Goal: Task Accomplishment & Management: Complete application form

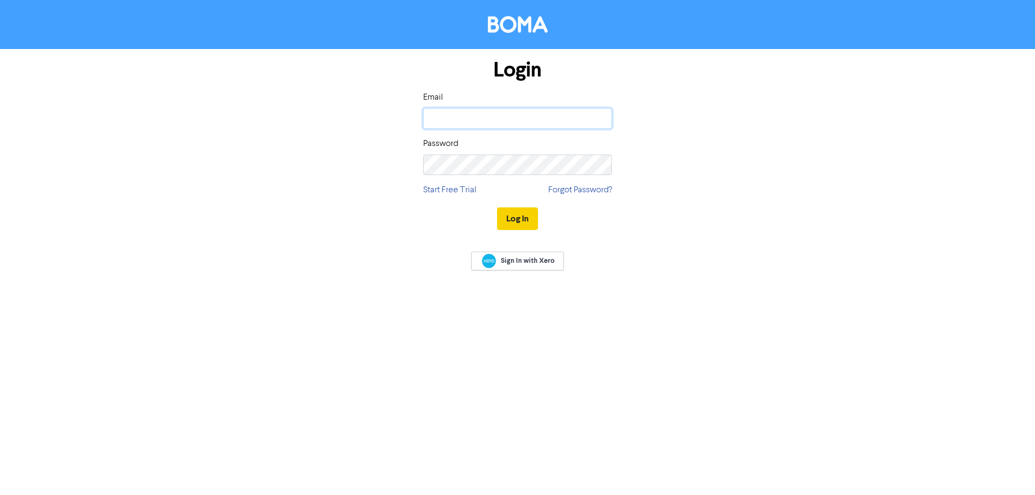
type input "[EMAIL_ADDRESS][DOMAIN_NAME]"
click at [519, 219] on button "Log In" at bounding box center [517, 219] width 41 height 23
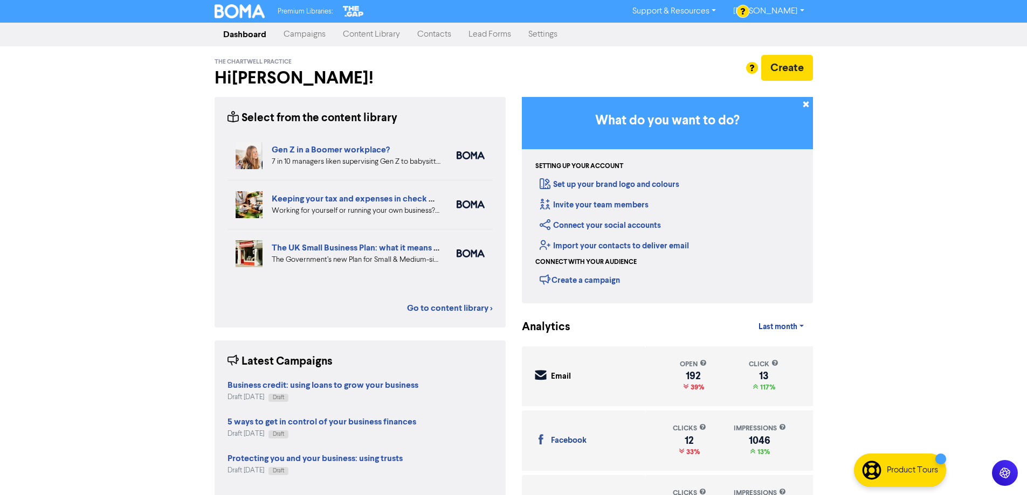
click at [305, 32] on link "Campaigns" at bounding box center [304, 35] width 59 height 22
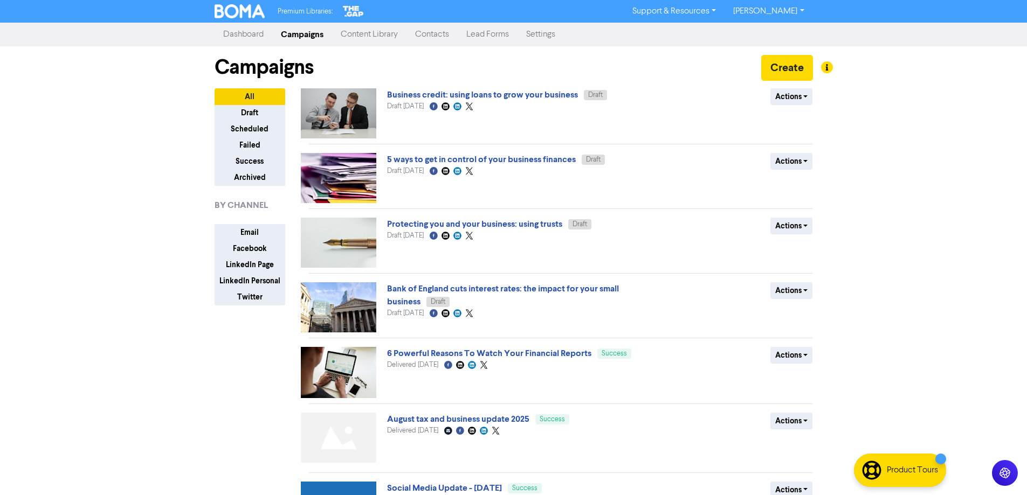
click at [446, 31] on link "Contacts" at bounding box center [431, 35] width 51 height 22
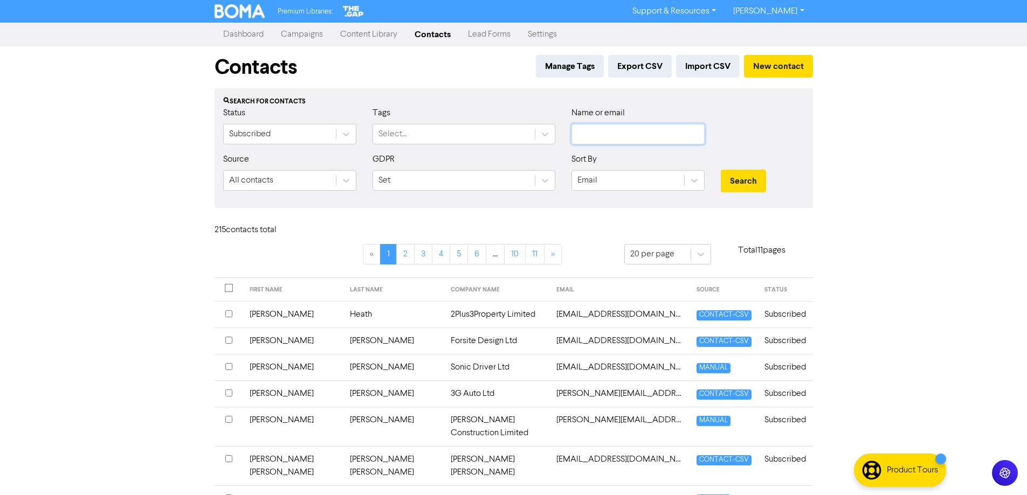
click at [631, 135] on input "text" at bounding box center [637, 134] width 133 height 20
type input "[PERSON_NAME]"
click at [721, 170] on button "Search" at bounding box center [743, 181] width 45 height 23
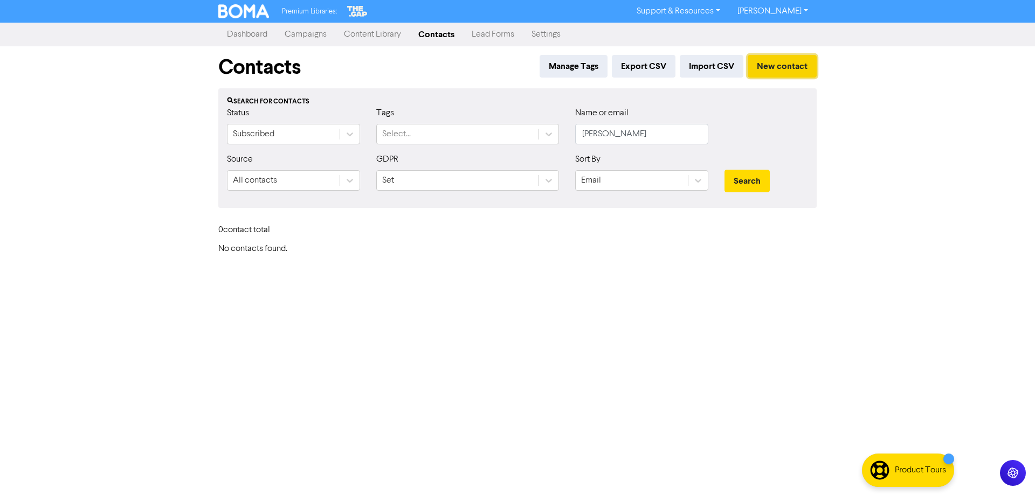
click at [776, 69] on button "New contact" at bounding box center [782, 66] width 69 height 23
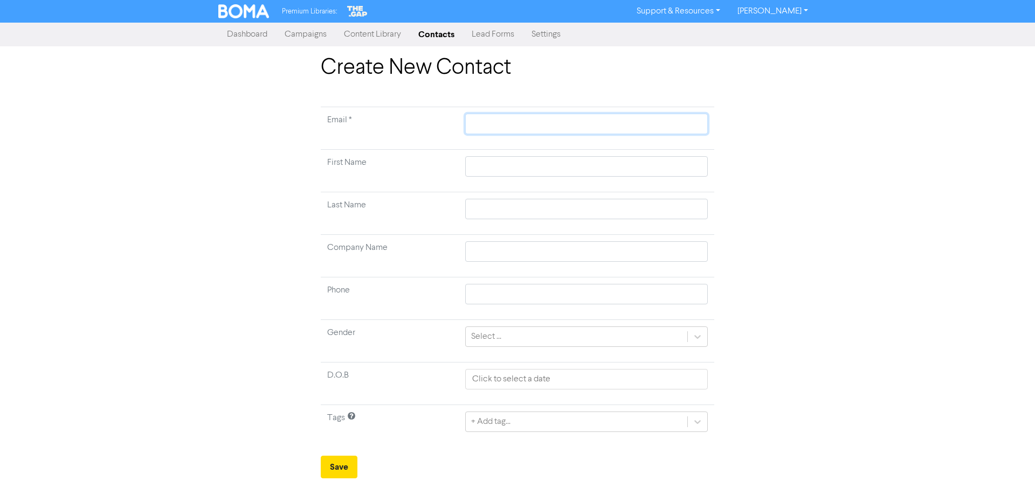
click at [485, 118] on input "text" at bounding box center [586, 124] width 243 height 20
paste input "[EMAIL_ADDRESS][DOMAIN_NAME]"
type input "[EMAIL_ADDRESS][DOMAIN_NAME]"
click at [494, 167] on input "text" at bounding box center [586, 166] width 243 height 20
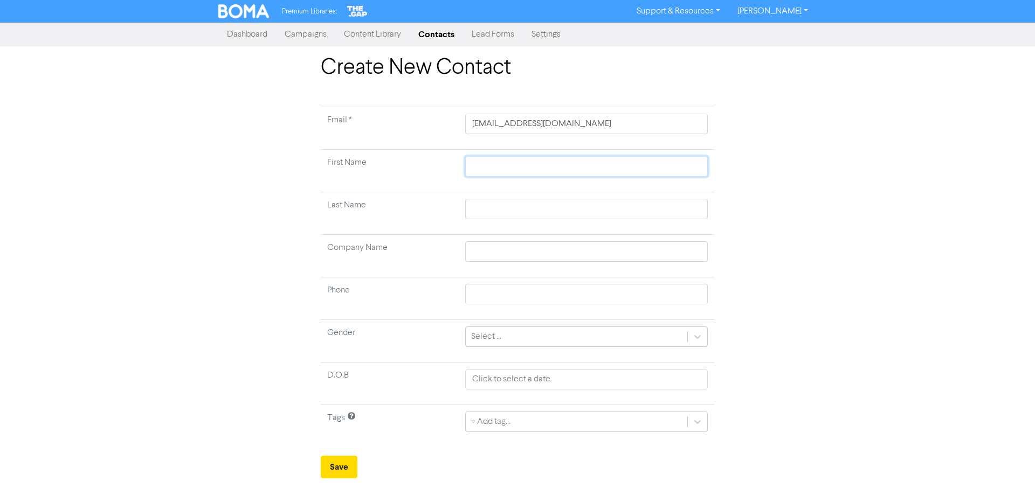
type input "L"
type input "Le"
type input "Les"
type input "Lesl"
type input "[PERSON_NAME]"
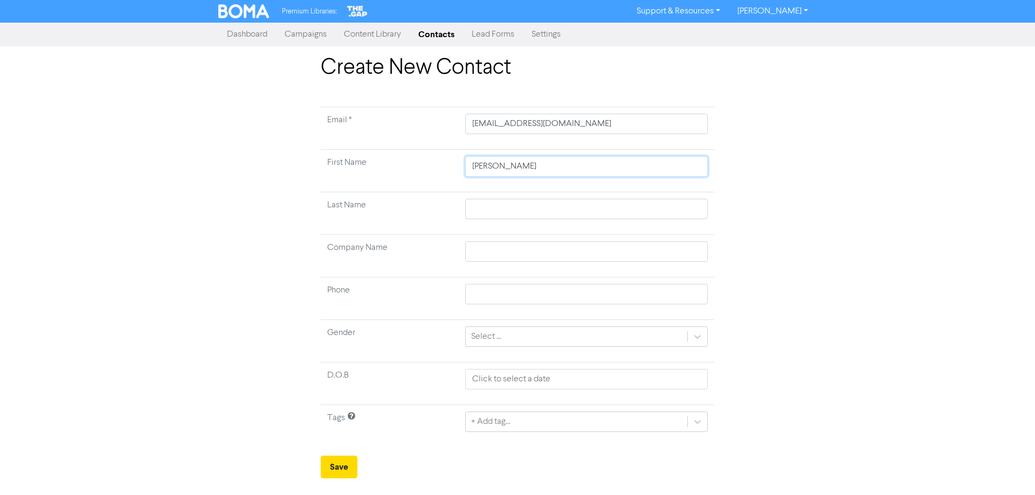
type input "[PERSON_NAME]"
click at [498, 208] on input "text" at bounding box center [586, 209] width 243 height 20
type input "T"
type input "Te"
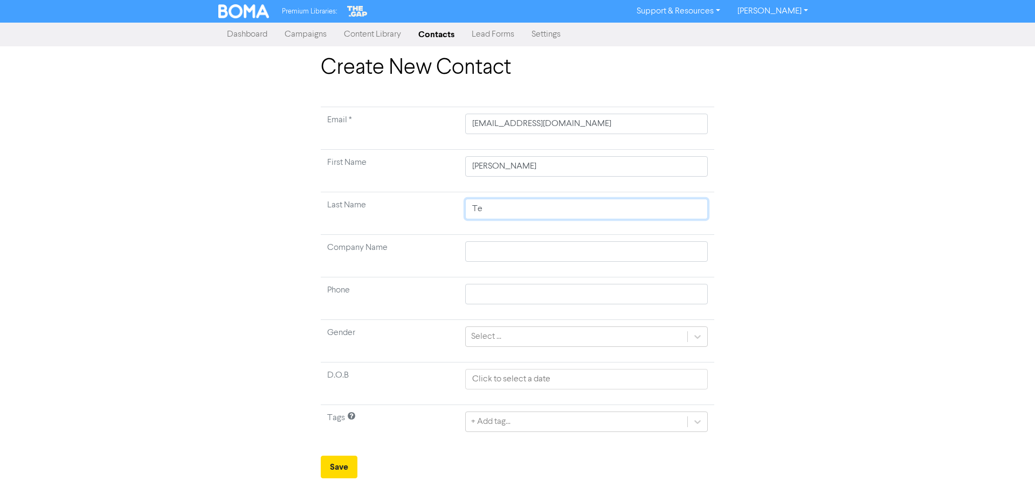
type input "Tet"
type input "Tetl"
type input "Tetle"
type input "Tetley"
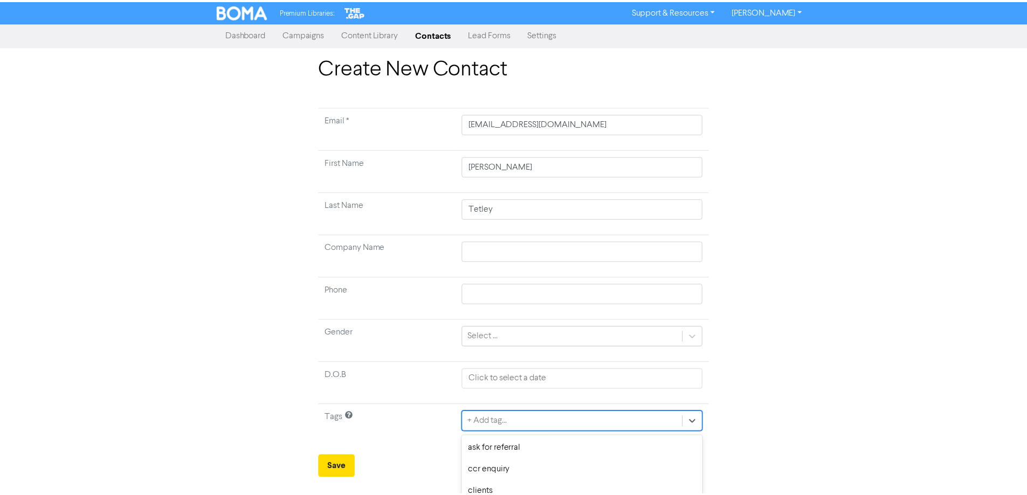
scroll to position [103, 0]
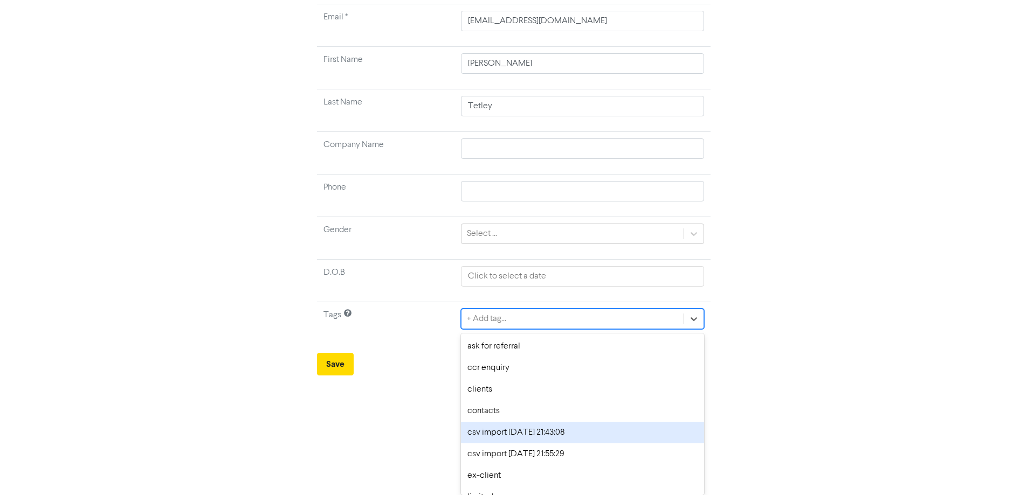
click at [510, 329] on div "option csv import [DATE] 21:43:08 focused, 5 of 12. 12 results available. Use U…" at bounding box center [582, 319] width 243 height 20
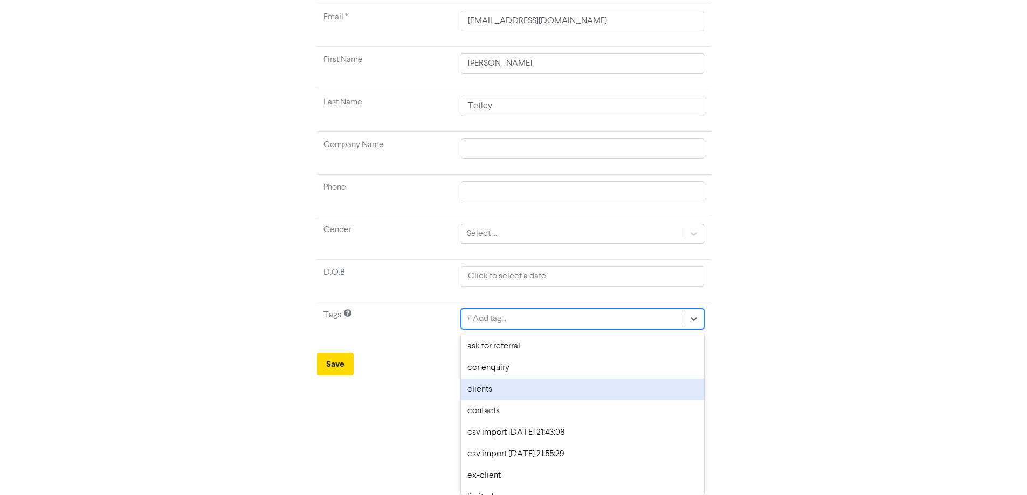
click at [480, 390] on div "clients" at bounding box center [582, 390] width 243 height 22
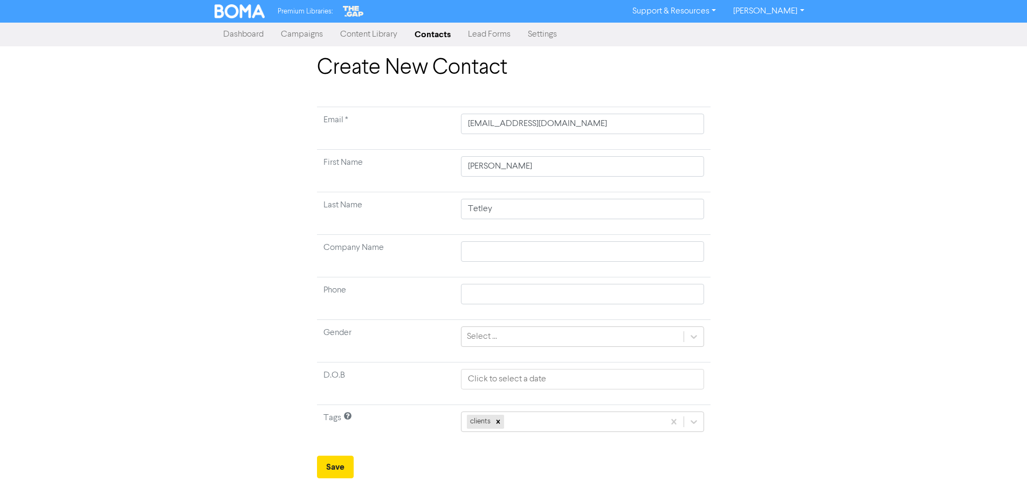
scroll to position [0, 0]
click at [334, 467] on button "Save" at bounding box center [339, 467] width 37 height 23
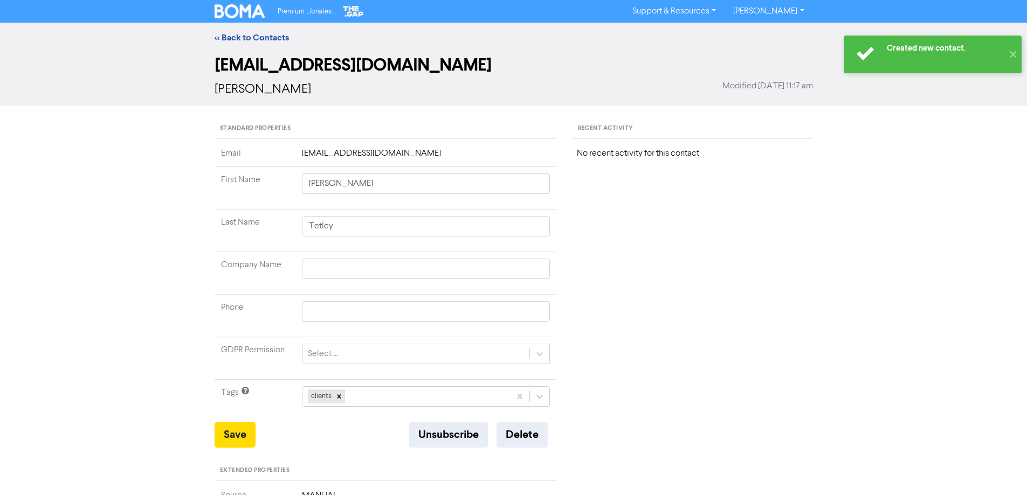
scroll to position [108, 0]
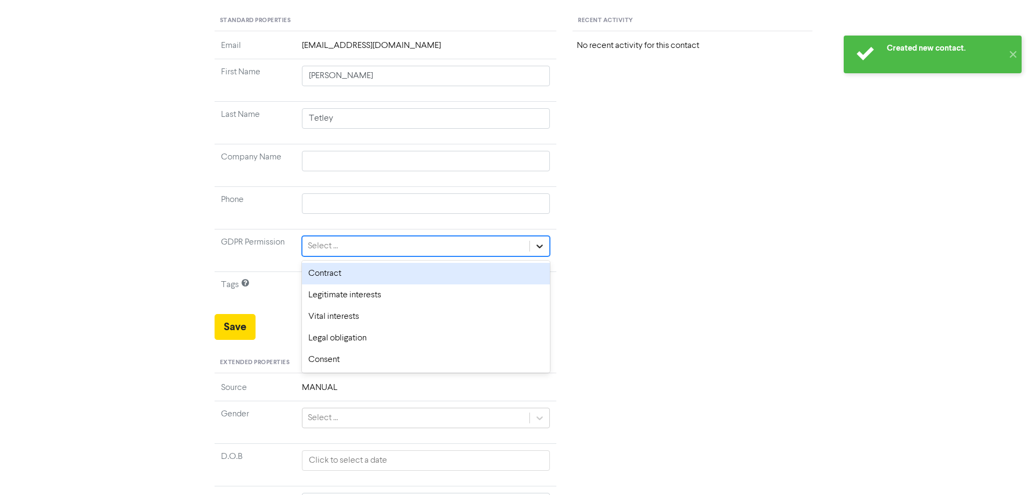
click at [540, 250] on icon at bounding box center [539, 246] width 11 height 11
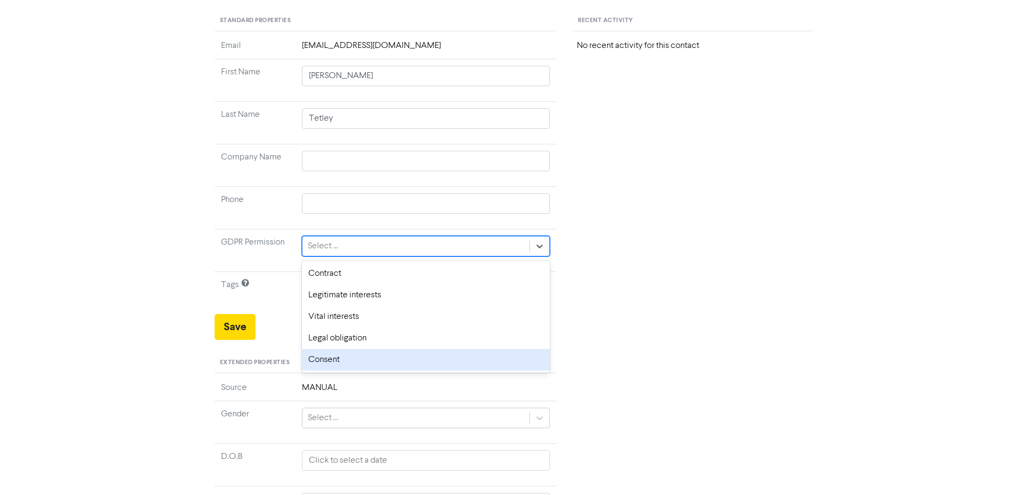
click at [327, 362] on div "Consent" at bounding box center [426, 360] width 249 height 22
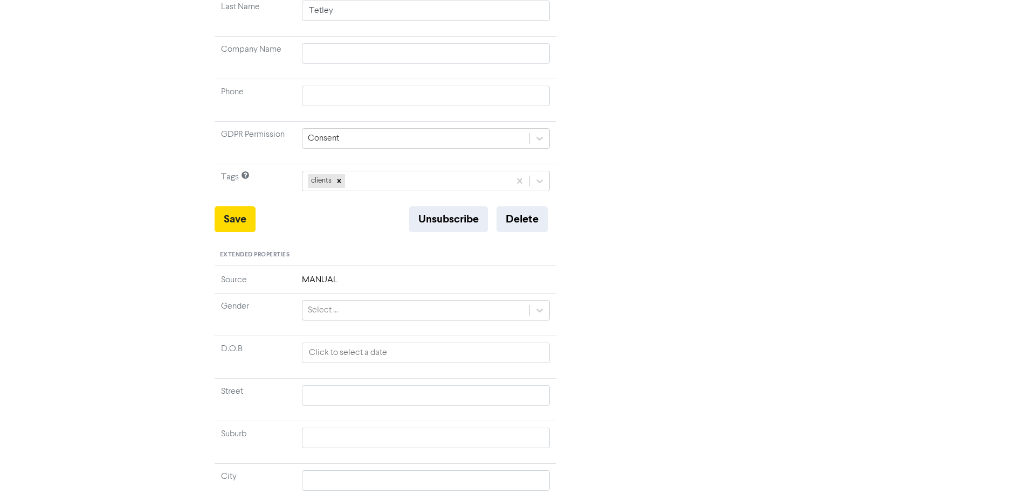
scroll to position [342, 0]
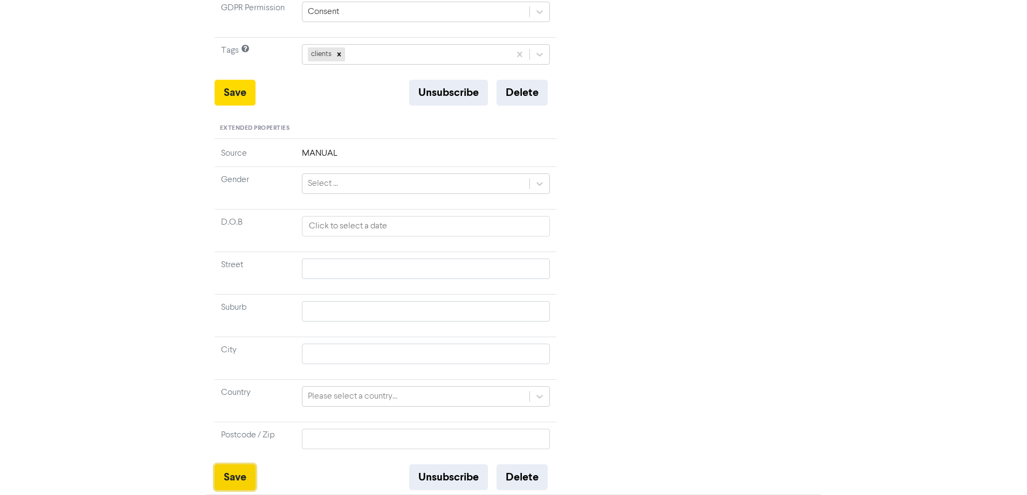
click at [237, 481] on button "Save" at bounding box center [235, 478] width 41 height 26
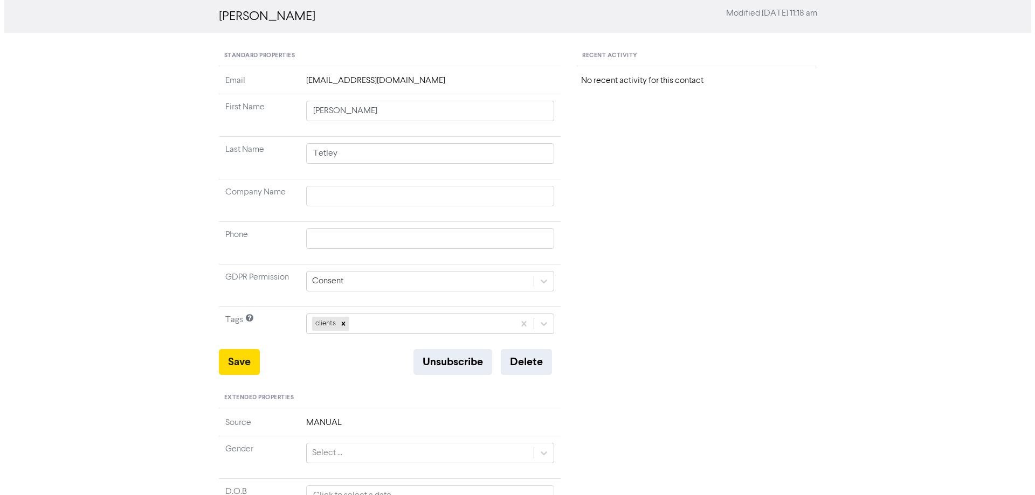
scroll to position [0, 0]
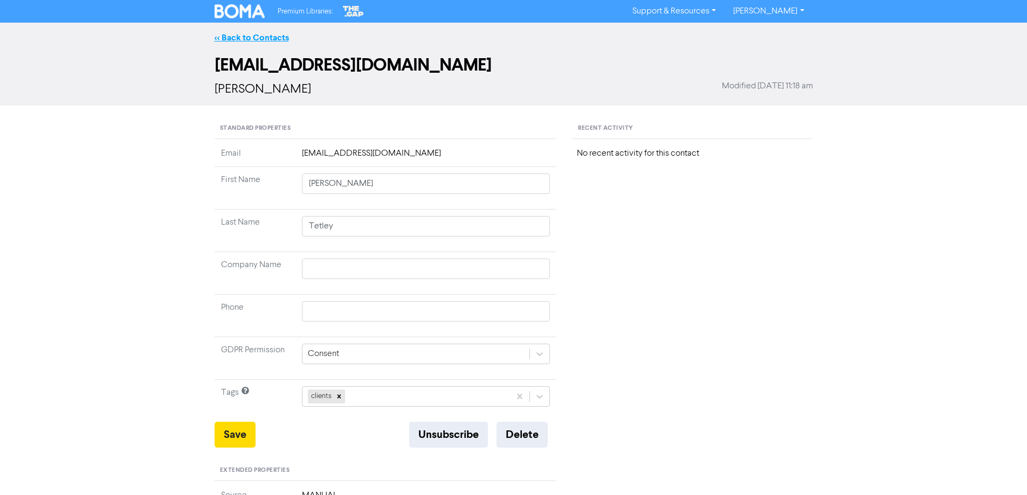
click at [272, 36] on link "<< Back to Contacts" at bounding box center [252, 37] width 74 height 11
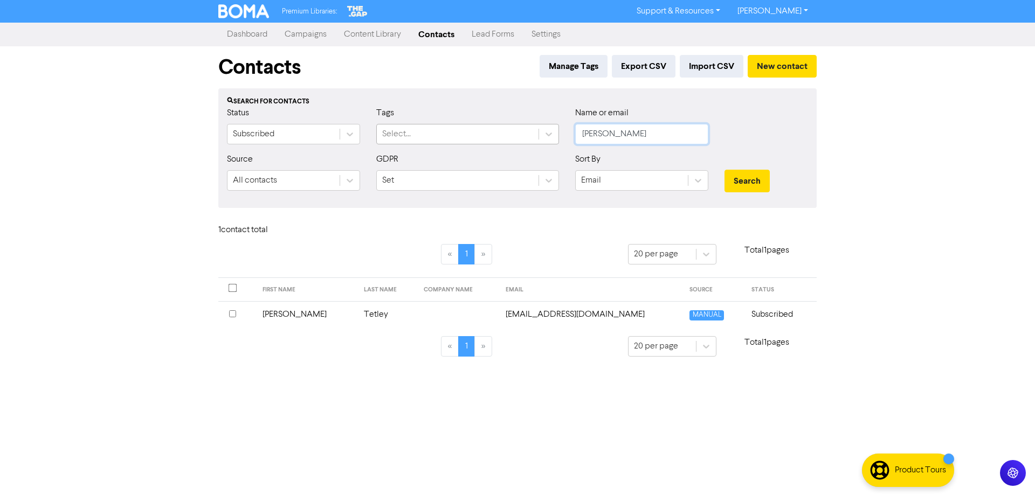
drag, startPoint x: 634, startPoint y: 135, endPoint x: 411, endPoint y: 132, distance: 223.2
click at [411, 132] on div "Status Subscribed Tags Select... Name or email [PERSON_NAME]" at bounding box center [517, 130] width 597 height 46
click at [748, 185] on button "Search" at bounding box center [746, 181] width 45 height 23
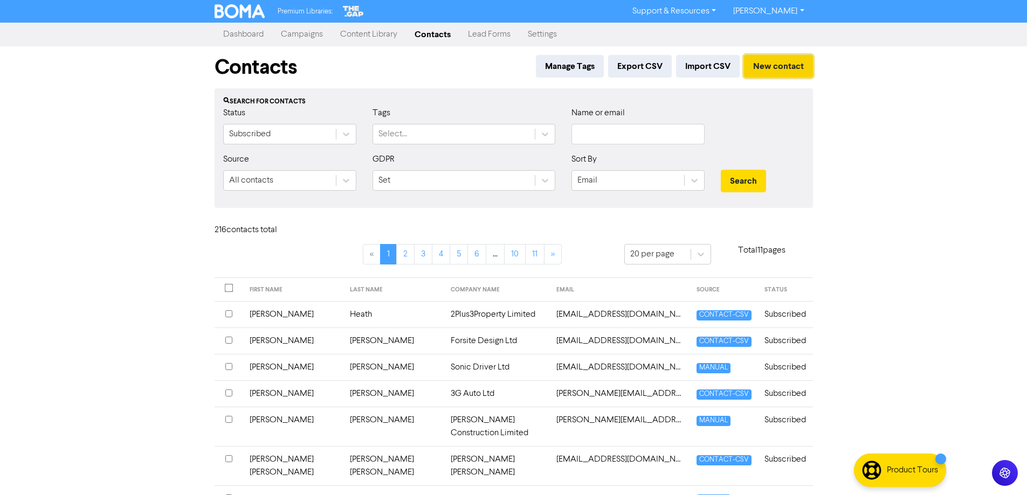
click at [768, 70] on button "New contact" at bounding box center [778, 66] width 69 height 23
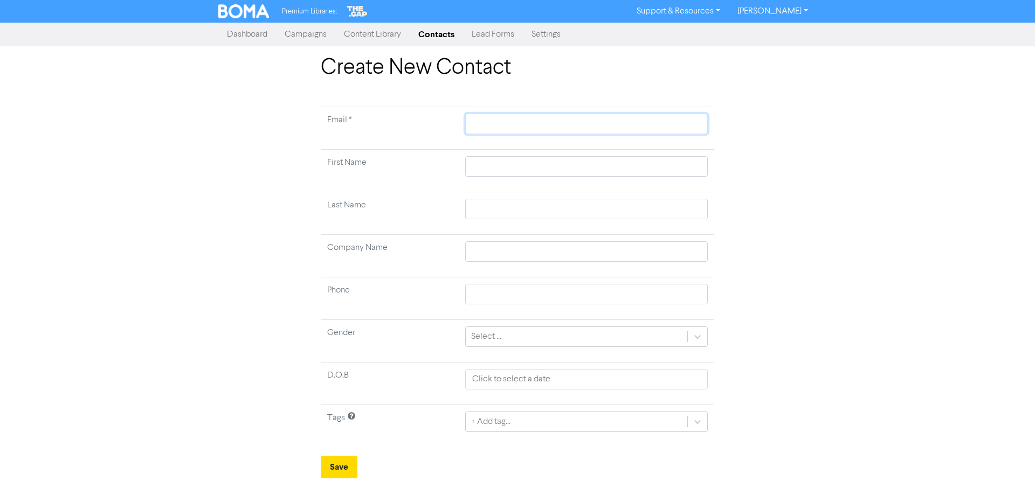
click at [485, 125] on input "text" at bounding box center [586, 124] width 243 height 20
paste input "[EMAIL_ADDRESS][DOMAIN_NAME]"
type input "[EMAIL_ADDRESS][DOMAIN_NAME]"
click at [491, 165] on input "text" at bounding box center [586, 166] width 243 height 20
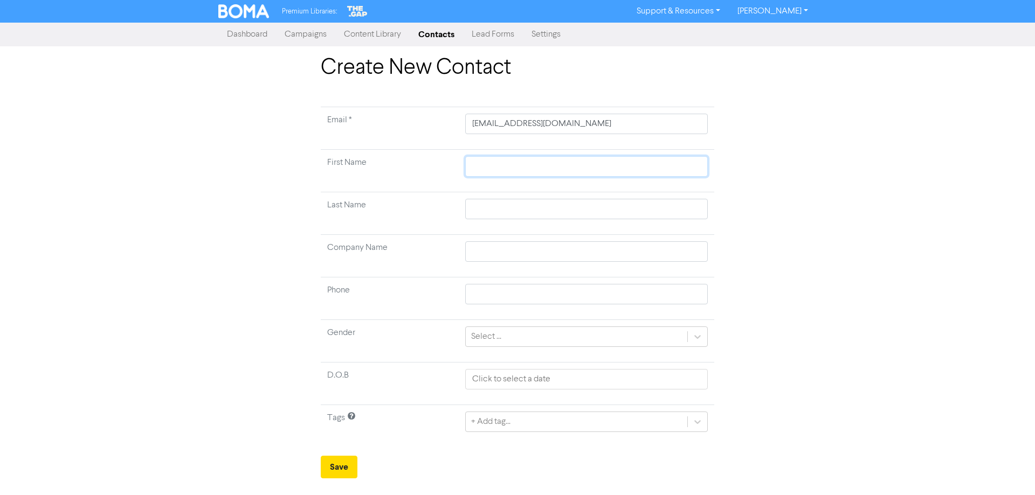
click at [506, 167] on input "text" at bounding box center [586, 166] width 243 height 20
type input "T"
type input "Ti"
type input "[PERSON_NAME]"
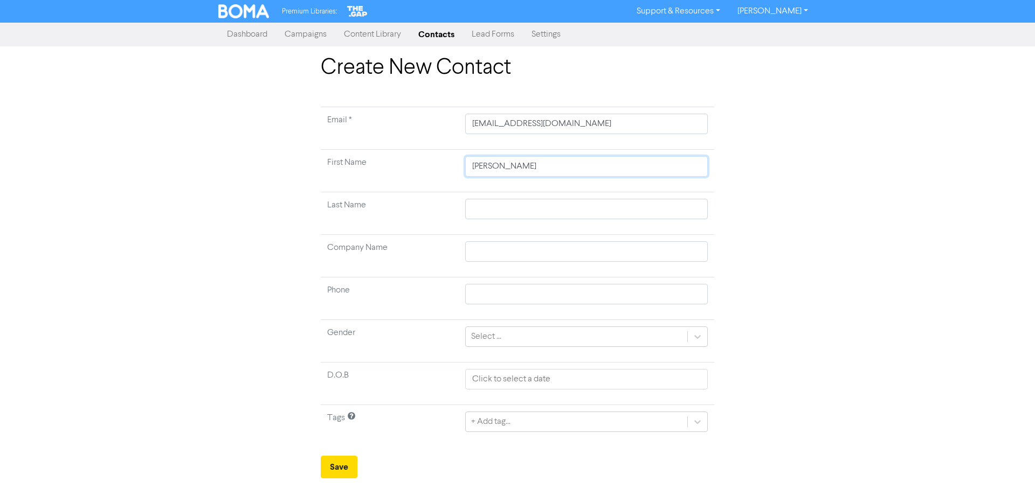
type input "Timot"
type input "[PERSON_NAME]"
type input "S"
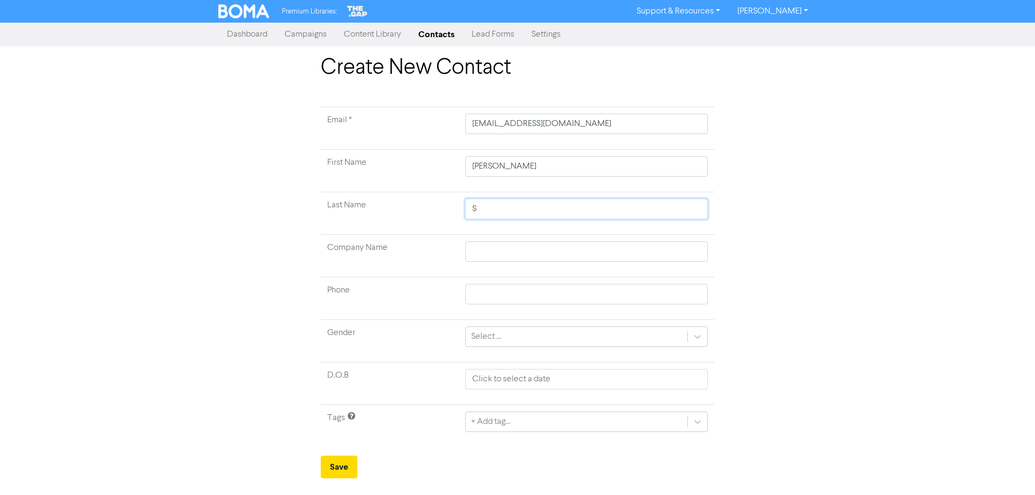
type input "Se"
type input "Sea"
type input "Sear"
type input "Seart"
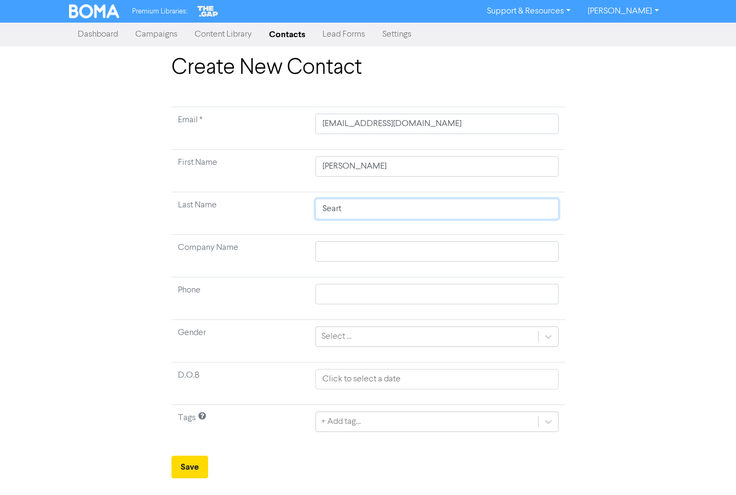
click at [413, 208] on input "Seart" at bounding box center [436, 209] width 243 height 20
type input "Sear"
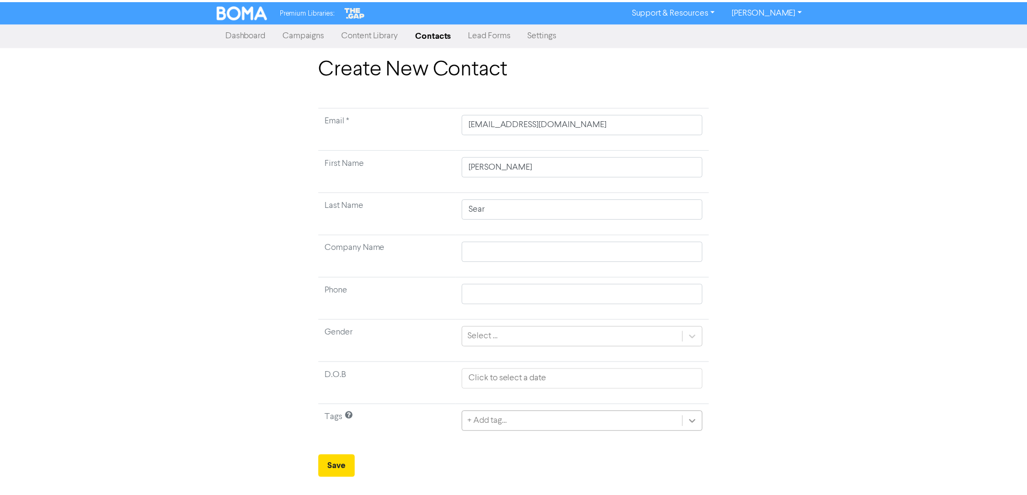
scroll to position [103, 0]
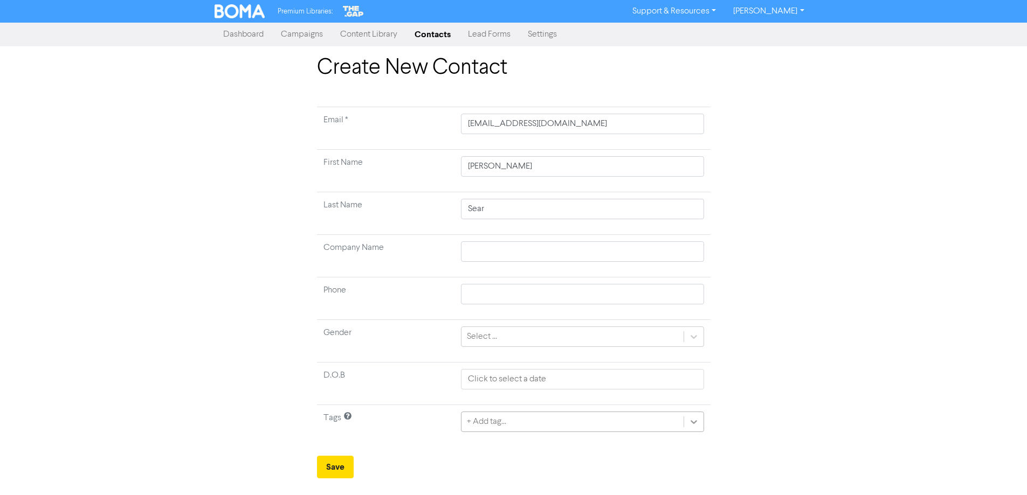
click at [693, 422] on div "+ Add tag..." at bounding box center [582, 422] width 243 height 20
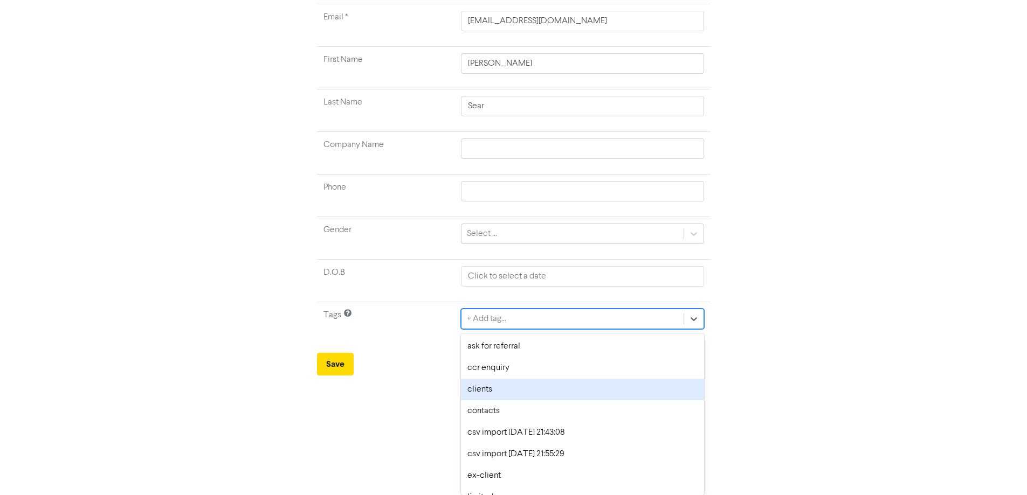
click at [503, 394] on div "clients" at bounding box center [582, 390] width 243 height 22
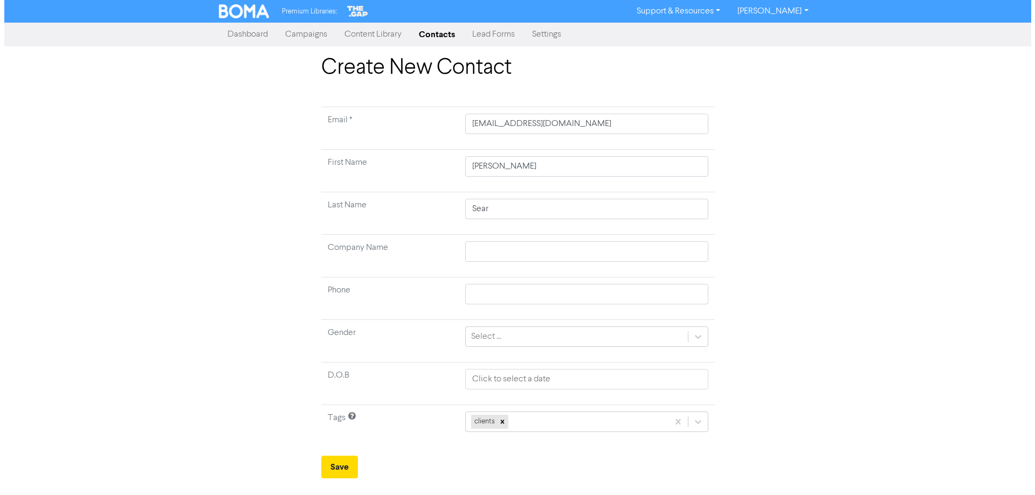
scroll to position [0, 0]
click at [343, 471] on button "Save" at bounding box center [339, 467] width 37 height 23
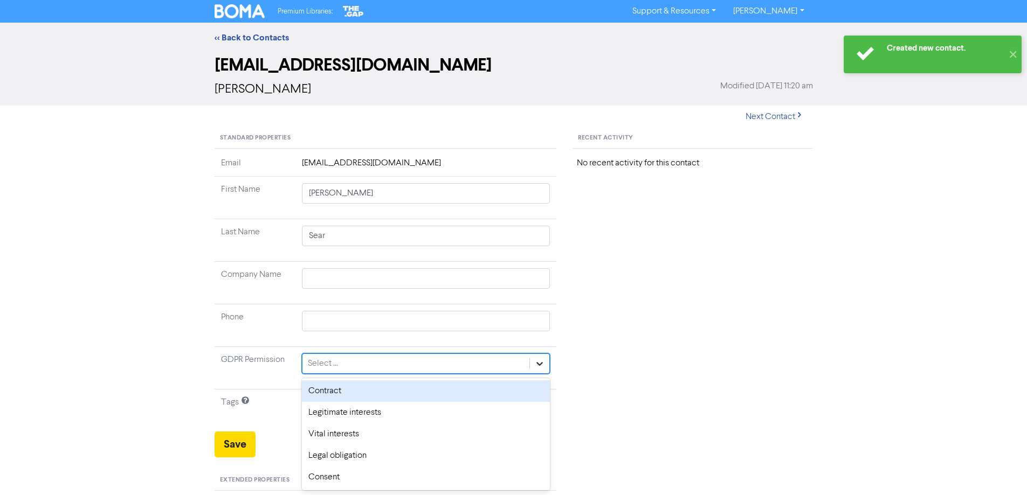
click at [540, 360] on icon at bounding box center [539, 363] width 11 height 11
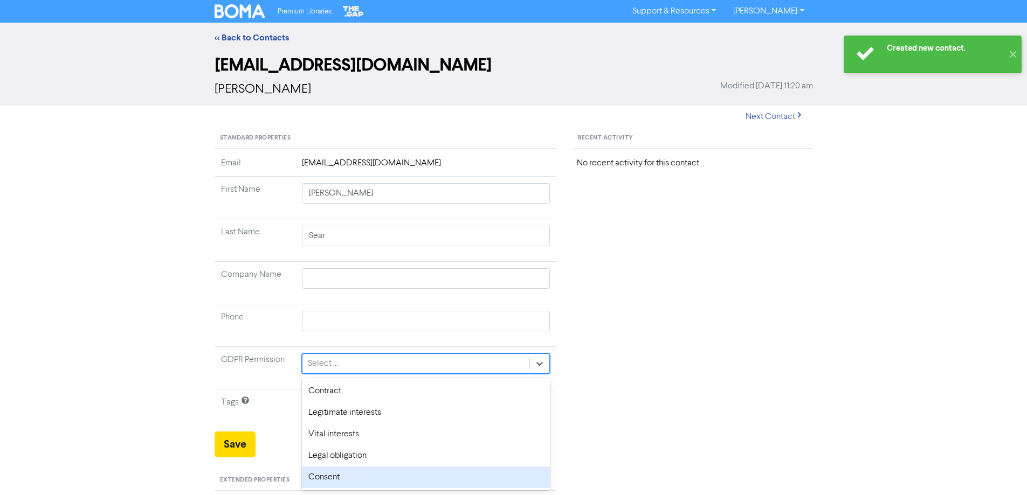
click at [326, 480] on div "Consent" at bounding box center [426, 478] width 249 height 22
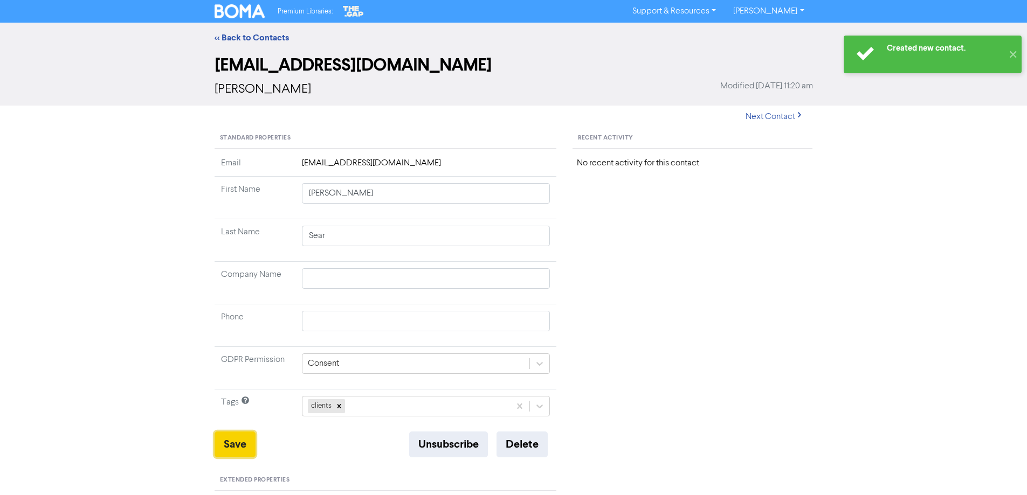
click at [243, 451] on button "Save" at bounding box center [235, 445] width 41 height 26
click at [252, 34] on link "<< Back to Contacts" at bounding box center [252, 37] width 74 height 11
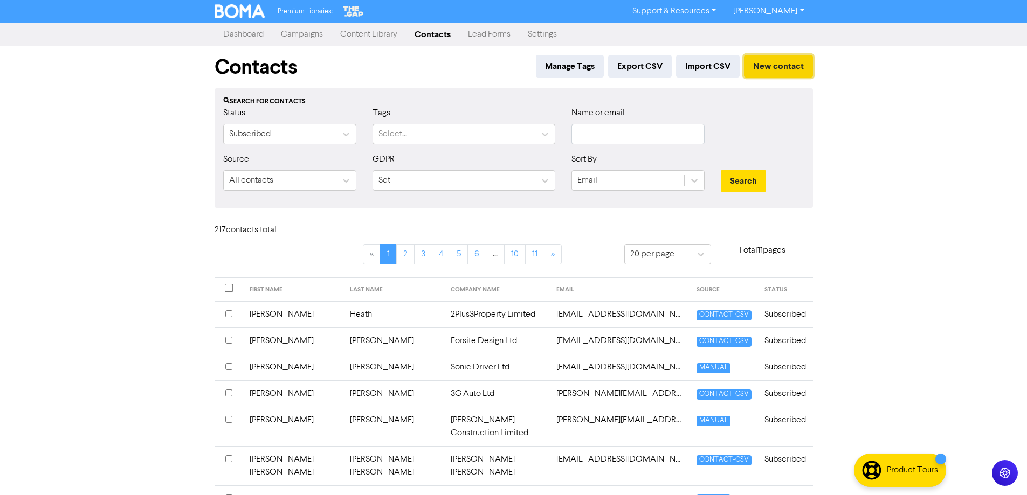
click at [786, 74] on button "New contact" at bounding box center [778, 66] width 69 height 23
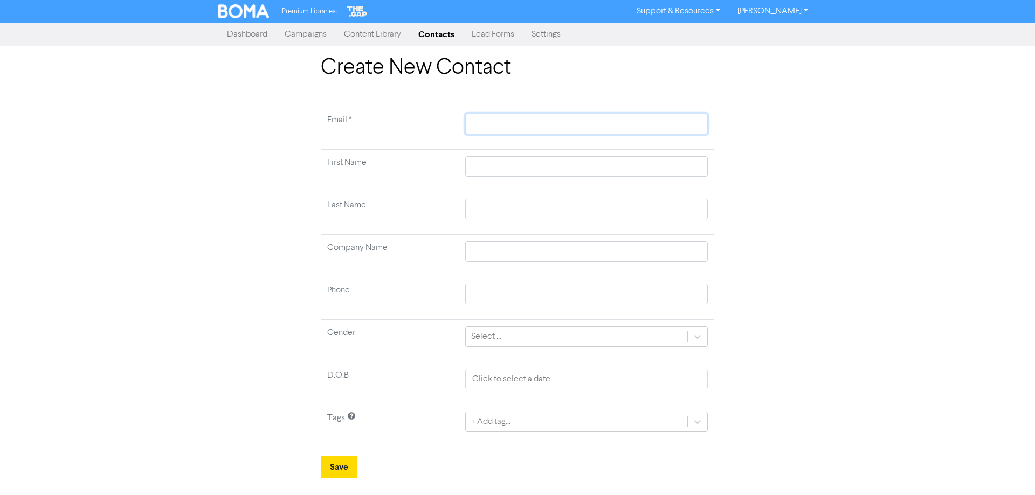
click at [522, 118] on input "text" at bounding box center [586, 124] width 243 height 20
paste input "[PERSON_NAME][EMAIL_ADDRESS][DOMAIN_NAME]"
type input "[PERSON_NAME][EMAIL_ADDRESS][DOMAIN_NAME]"
click at [496, 168] on input "text" at bounding box center [586, 166] width 243 height 20
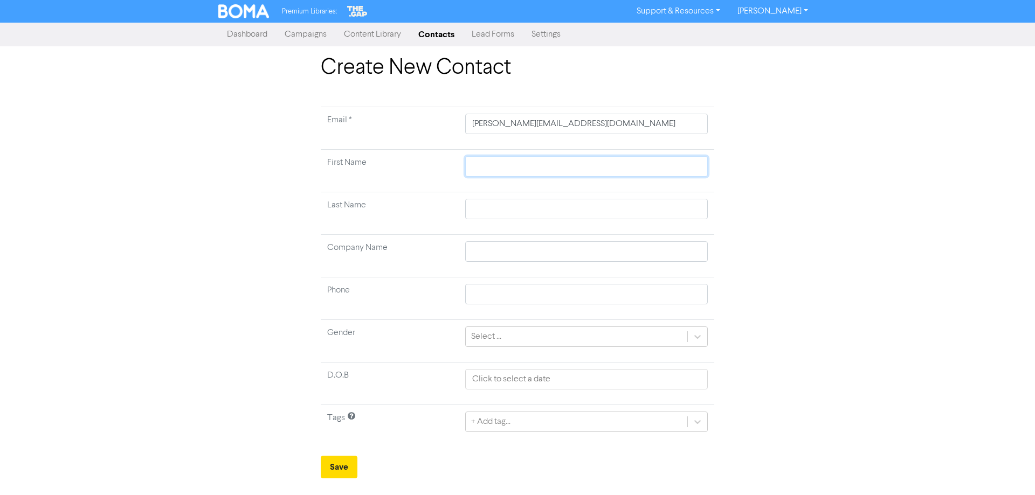
type input "B"
type input "Be"
type input "[PERSON_NAME]"
type input "Beve"
type input "[PERSON_NAME]"
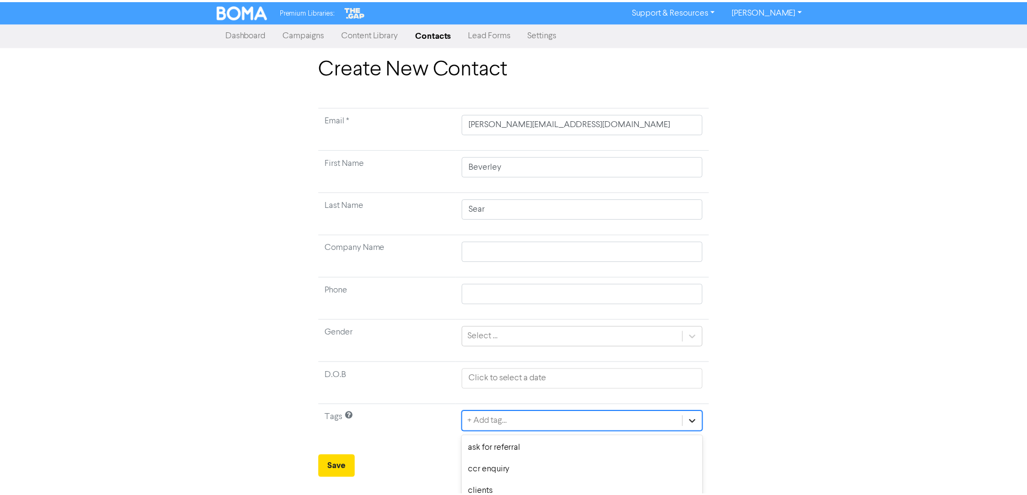
scroll to position [103, 0]
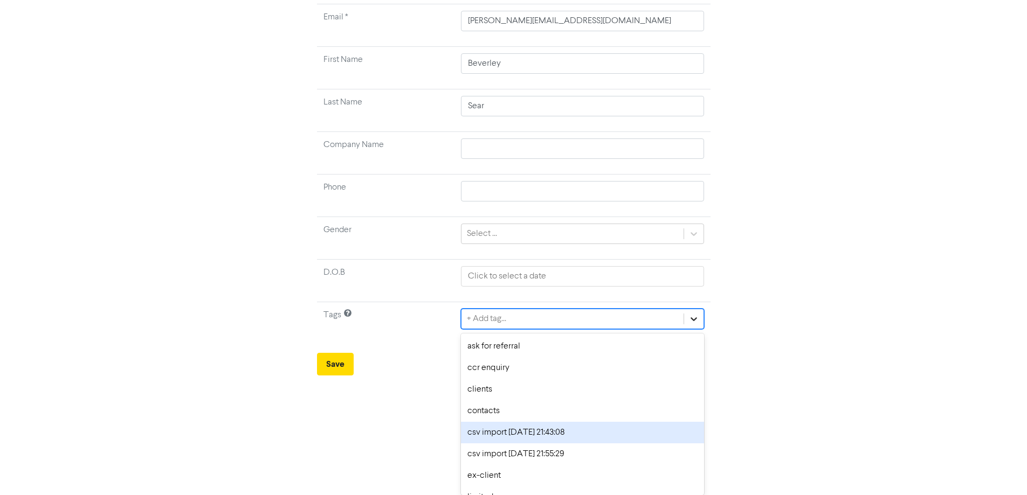
click at [693, 329] on div "option csv import [DATE] 21:43:08 focused, 5 of 12. 12 results available. Use U…" at bounding box center [582, 319] width 243 height 20
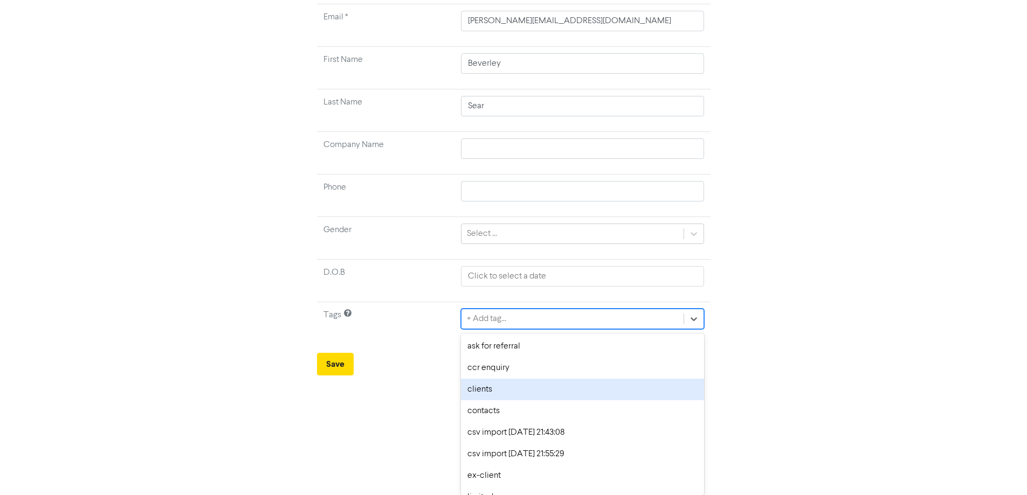
click at [484, 389] on div "clients" at bounding box center [582, 390] width 243 height 22
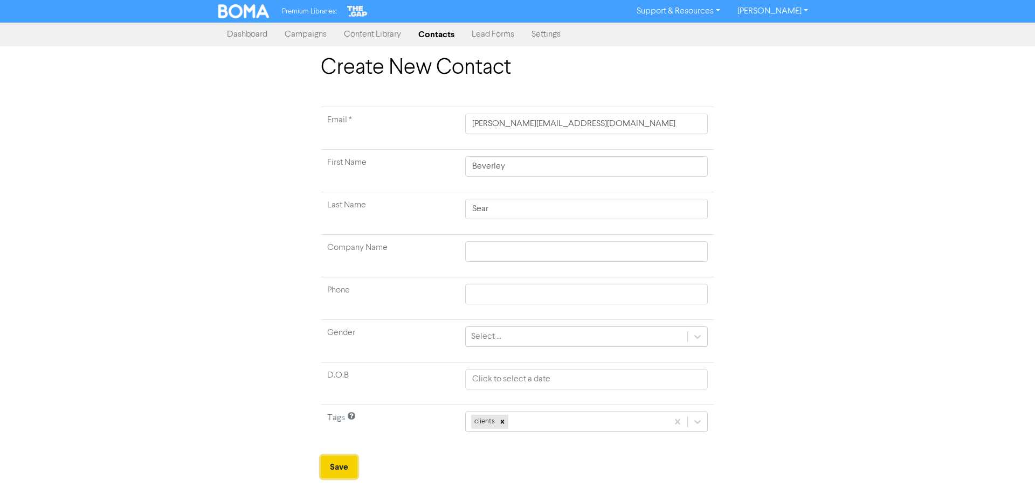
click at [337, 464] on button "Save" at bounding box center [339, 467] width 37 height 23
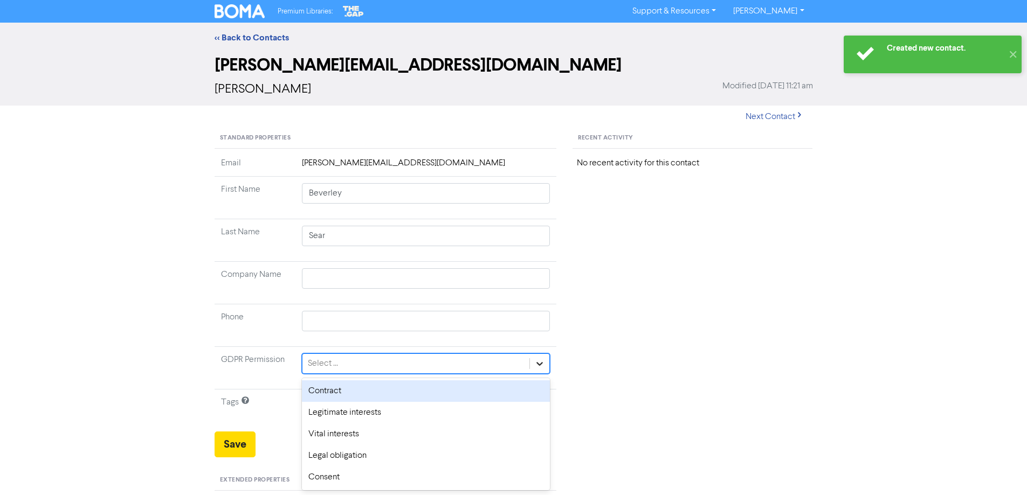
click at [543, 363] on icon at bounding box center [539, 363] width 11 height 11
click at [383, 367] on div "Select ..." at bounding box center [415, 363] width 227 height 19
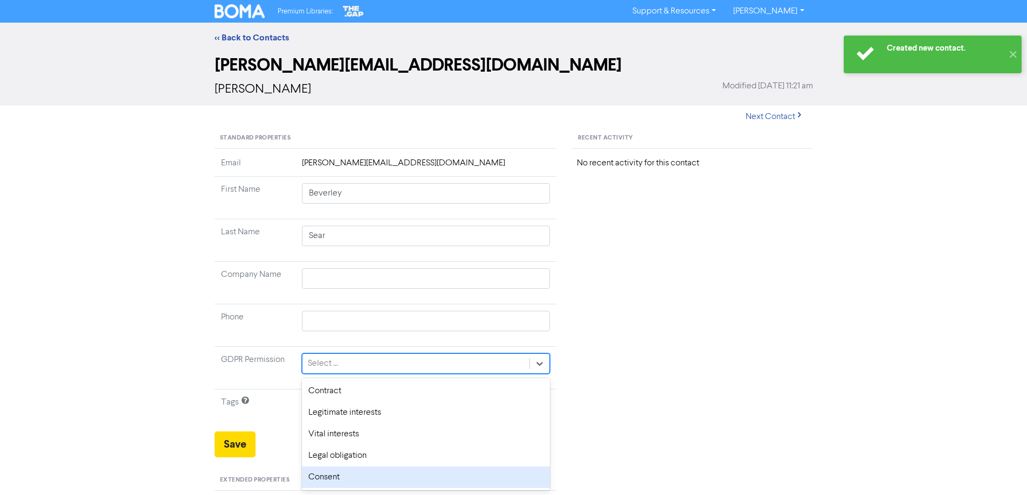
click at [322, 478] on div "Consent" at bounding box center [426, 478] width 249 height 22
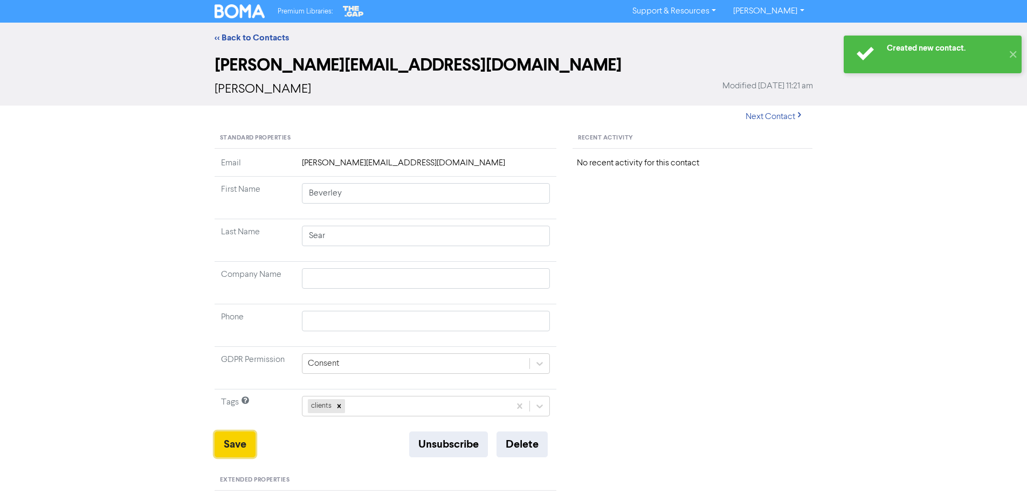
click at [235, 443] on button "Save" at bounding box center [235, 445] width 41 height 26
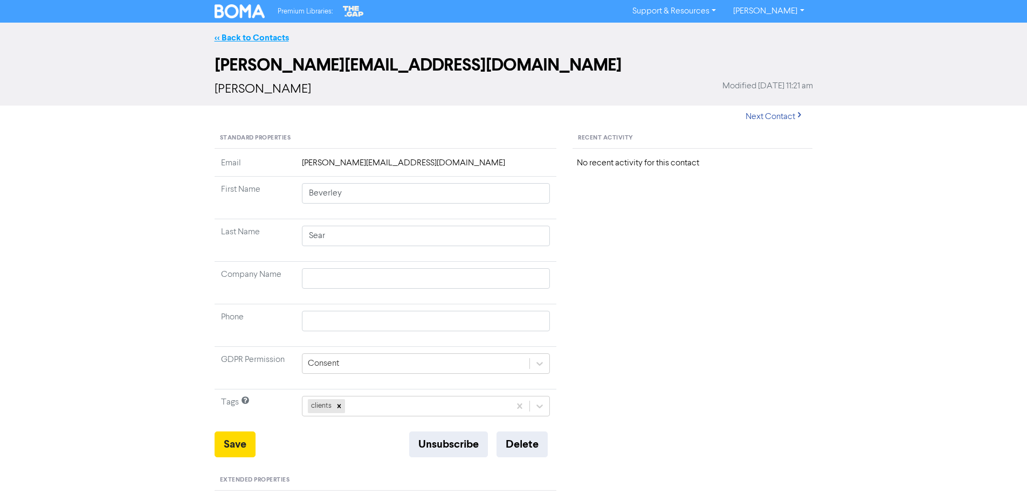
click at [261, 34] on link "<< Back to Contacts" at bounding box center [252, 37] width 74 height 11
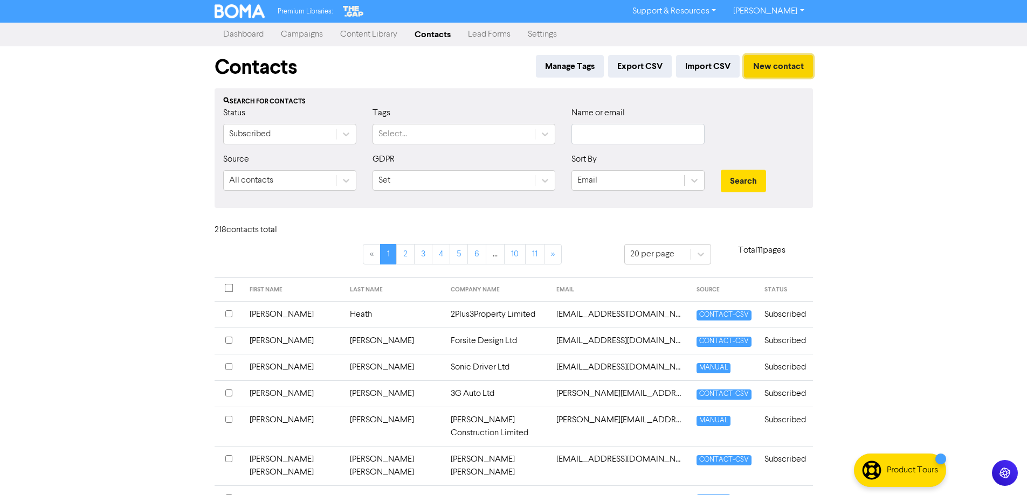
click at [765, 67] on button "New contact" at bounding box center [778, 66] width 69 height 23
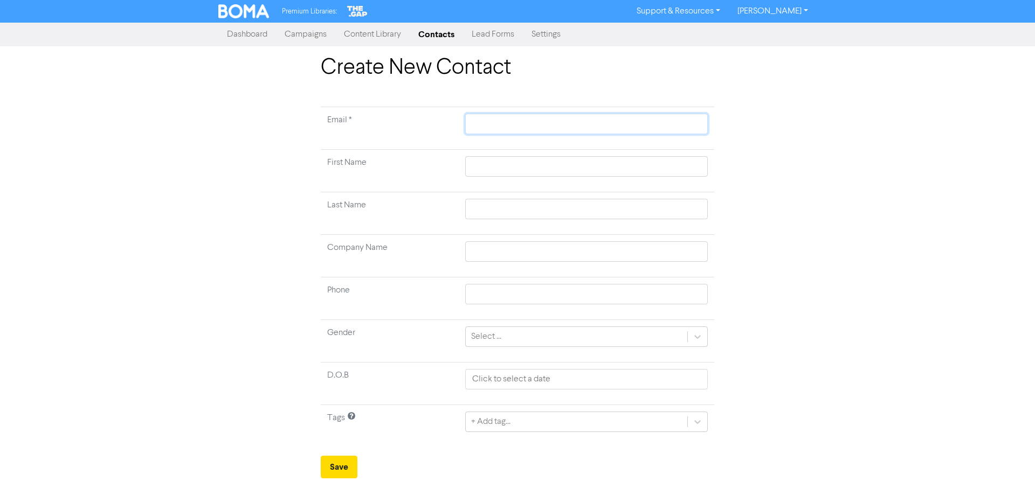
click at [495, 123] on input "text" at bounding box center [586, 124] width 243 height 20
paste input "[EMAIL_ADDRESS][DOMAIN_NAME]"
click at [509, 164] on input "text" at bounding box center [586, 166] width 243 height 20
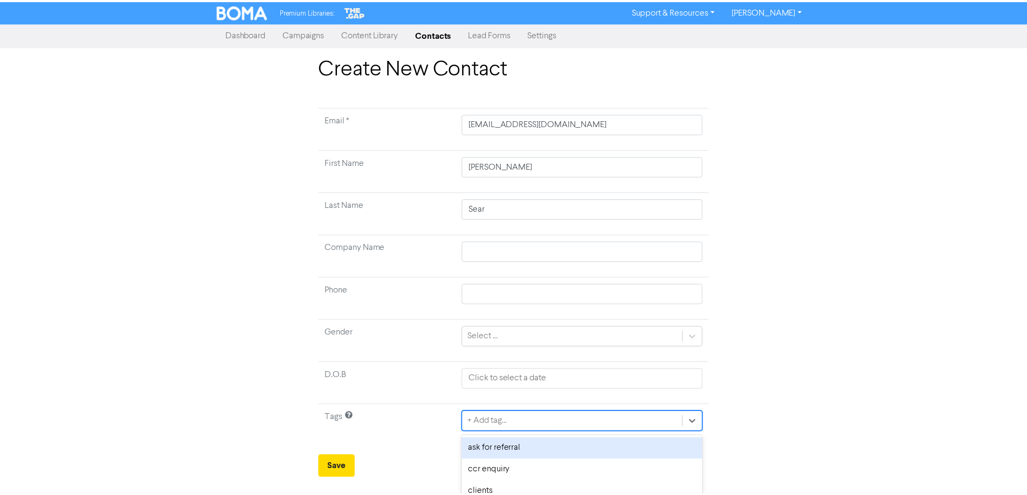
scroll to position [103, 0]
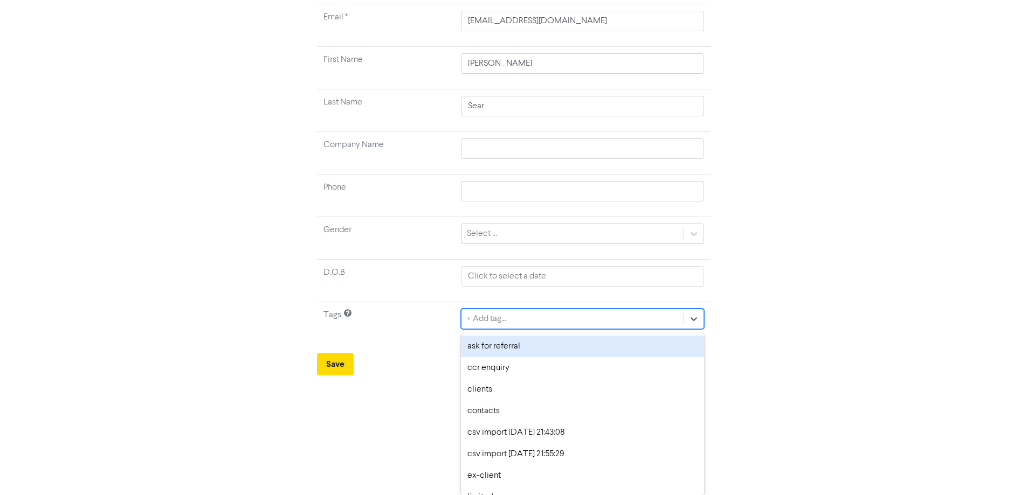
click at [697, 329] on div "option ask for referral focused, 1 of 12. 12 results available. Use Up and Down…" at bounding box center [582, 319] width 243 height 20
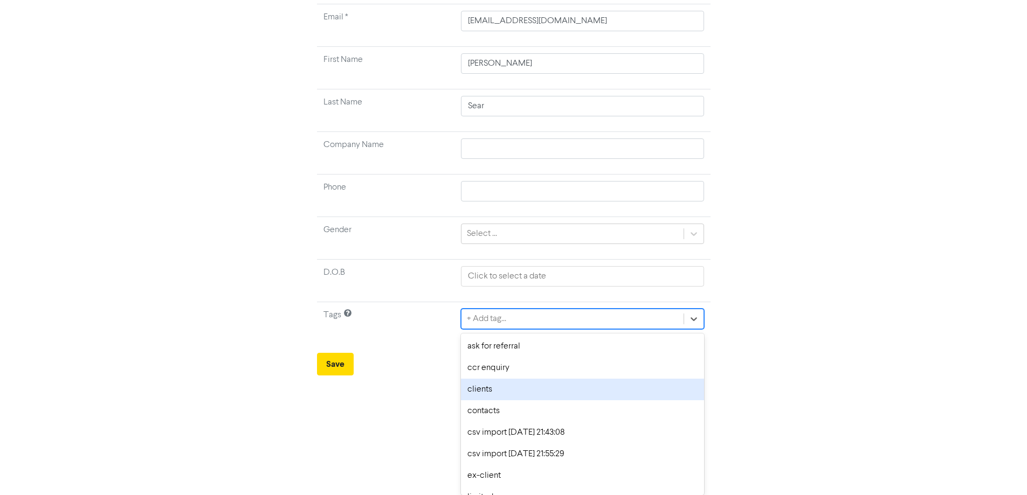
drag, startPoint x: 486, startPoint y: 395, endPoint x: 473, endPoint y: 391, distance: 14.0
click at [484, 395] on div "clients" at bounding box center [582, 390] width 243 height 22
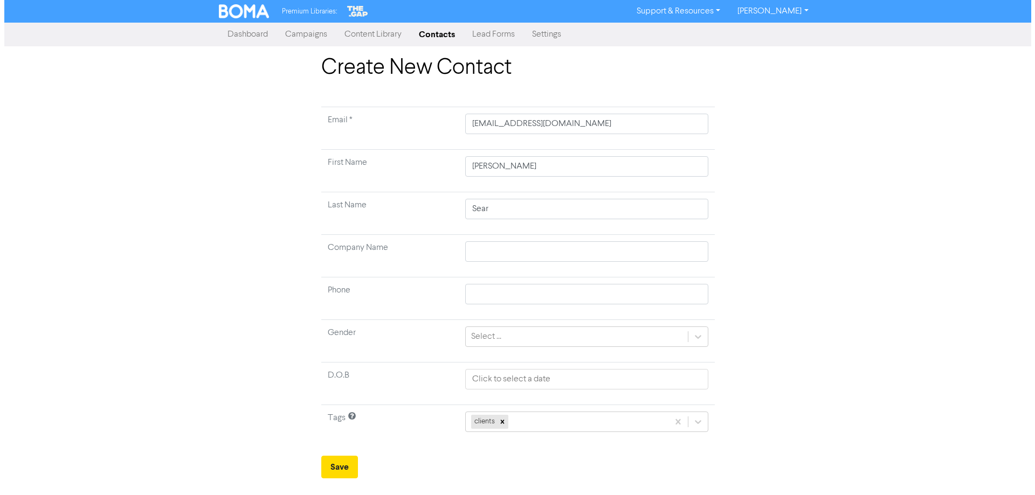
scroll to position [0, 0]
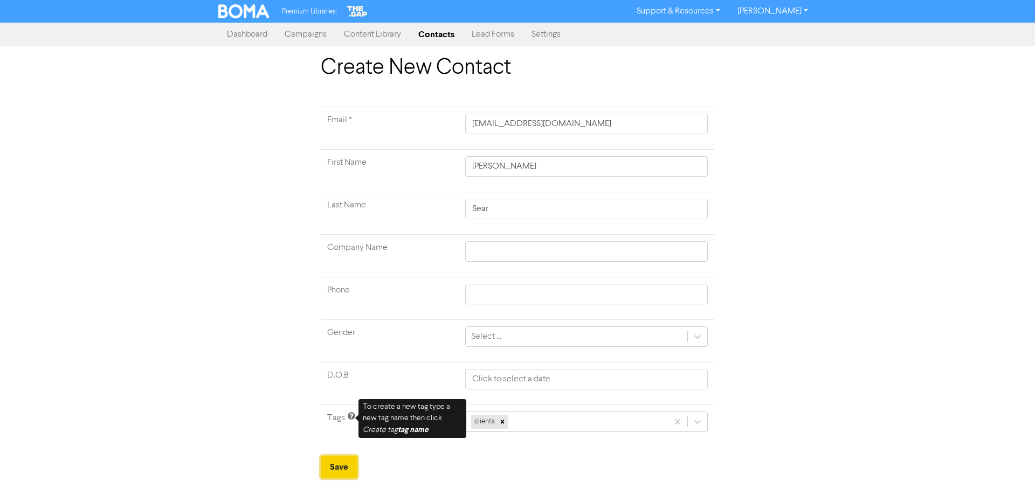
click at [344, 466] on button "Save" at bounding box center [339, 467] width 37 height 23
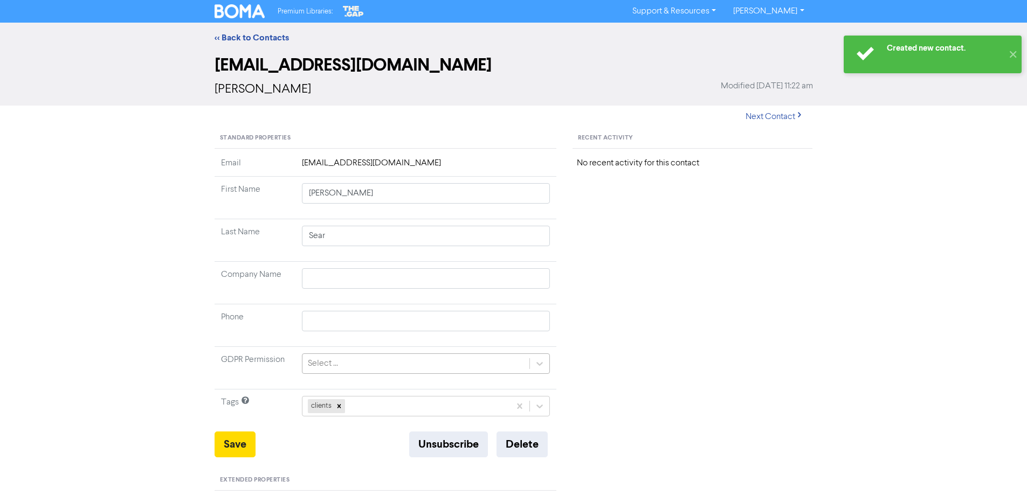
click at [432, 368] on div "Select ..." at bounding box center [415, 363] width 227 height 19
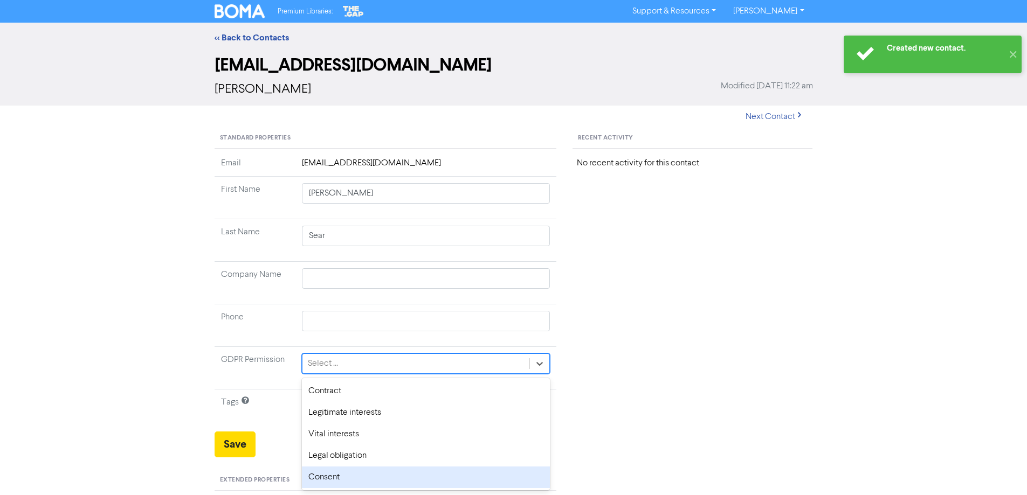
click at [325, 477] on div "Consent" at bounding box center [426, 478] width 249 height 22
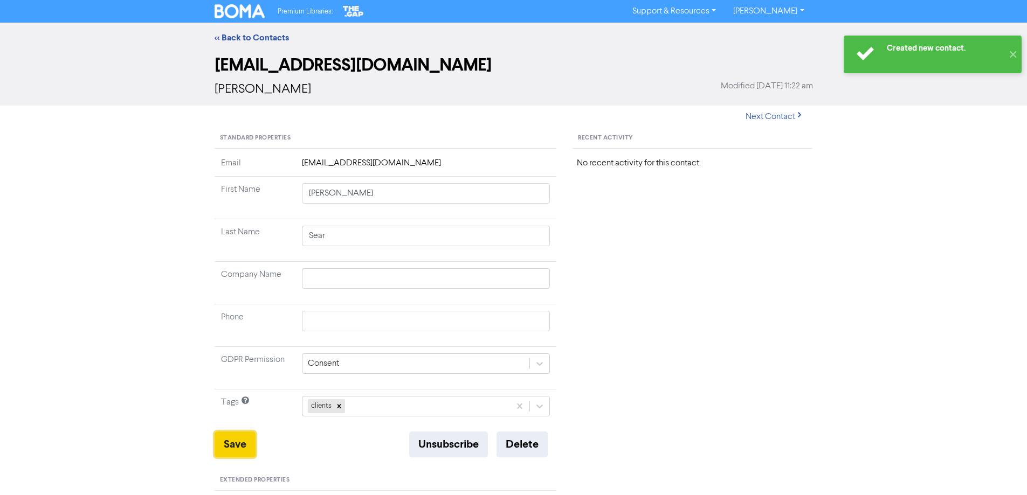
click at [239, 448] on button "Save" at bounding box center [235, 445] width 41 height 26
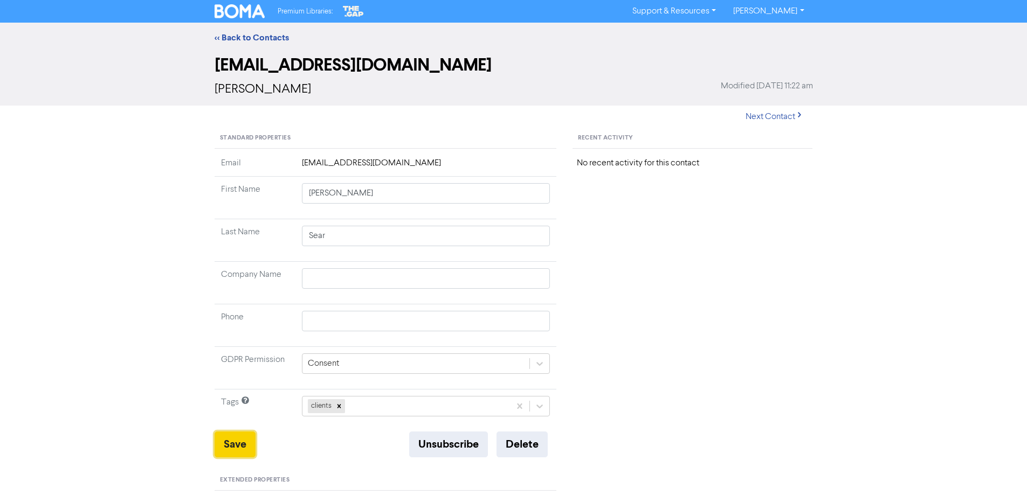
click at [233, 451] on button "Save" at bounding box center [235, 445] width 41 height 26
click at [264, 36] on link "<< Back to Contacts" at bounding box center [252, 37] width 74 height 11
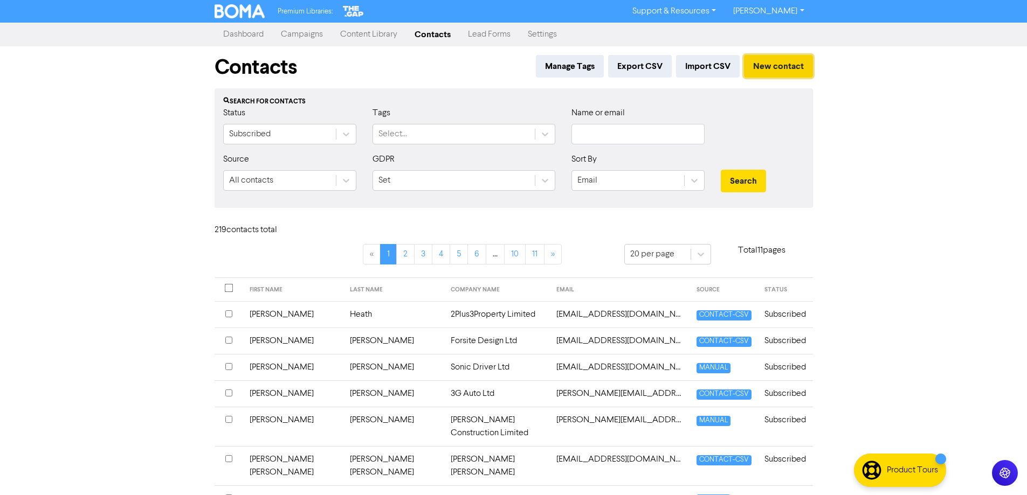
click at [774, 73] on button "New contact" at bounding box center [778, 66] width 69 height 23
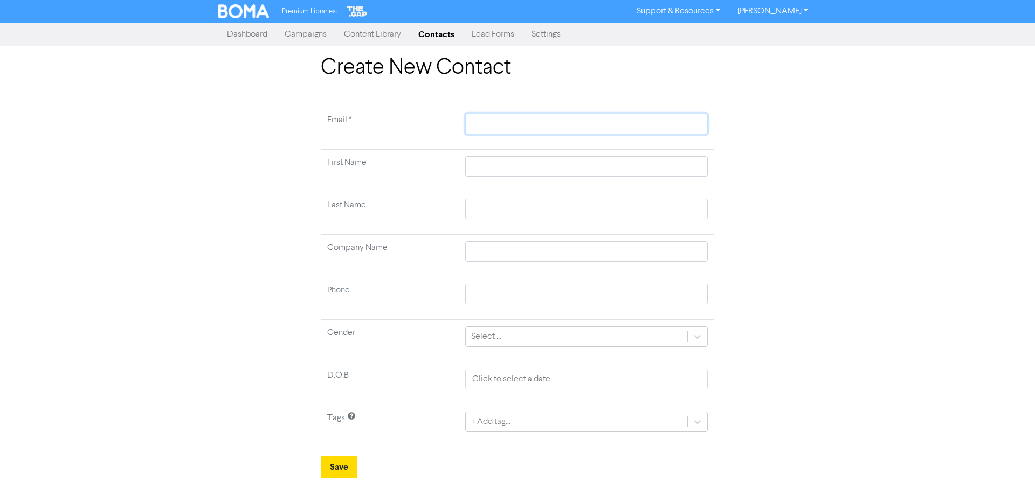
click at [481, 119] on input "text" at bounding box center [586, 124] width 243 height 20
paste input "[PERSON_NAME][EMAIL_ADDRESS][DOMAIN_NAME]"
click at [502, 165] on input "text" at bounding box center [586, 166] width 243 height 20
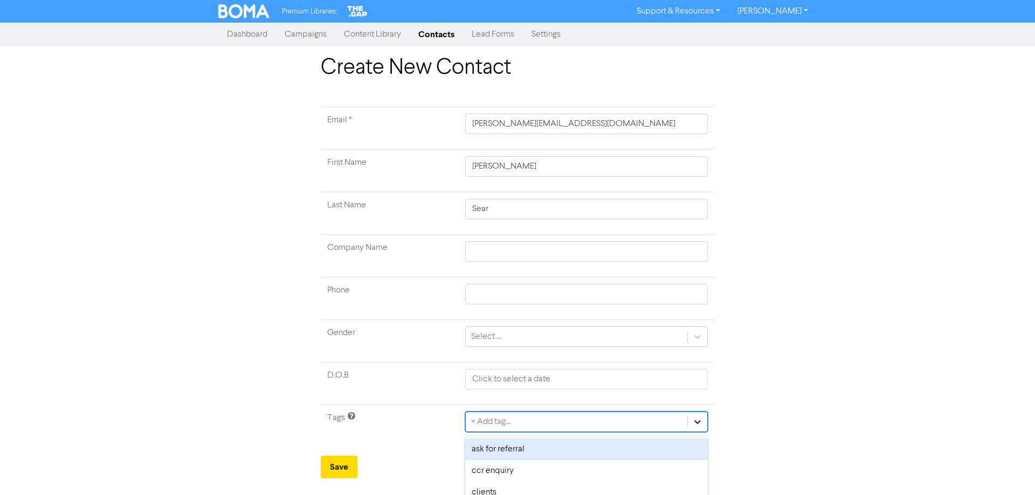
click at [696, 423] on div "option ask for referral focused, 1 of 12. 12 results available. Use Up and Down…" at bounding box center [586, 422] width 243 height 20
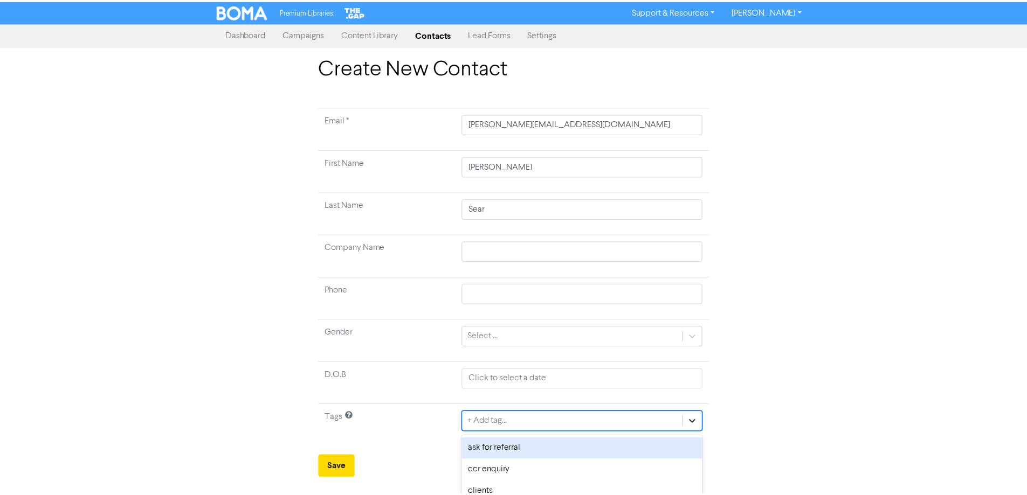
scroll to position [103, 0]
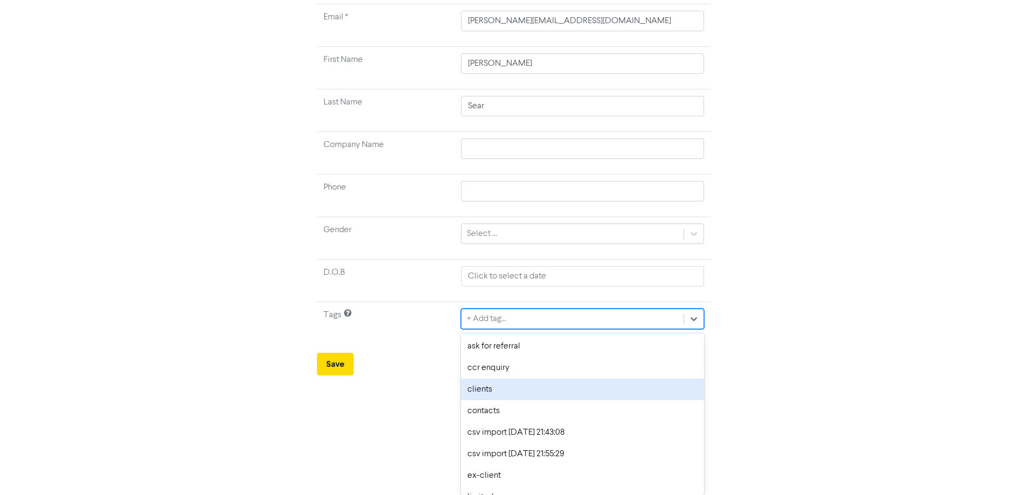
click at [492, 389] on div "clients" at bounding box center [582, 390] width 243 height 22
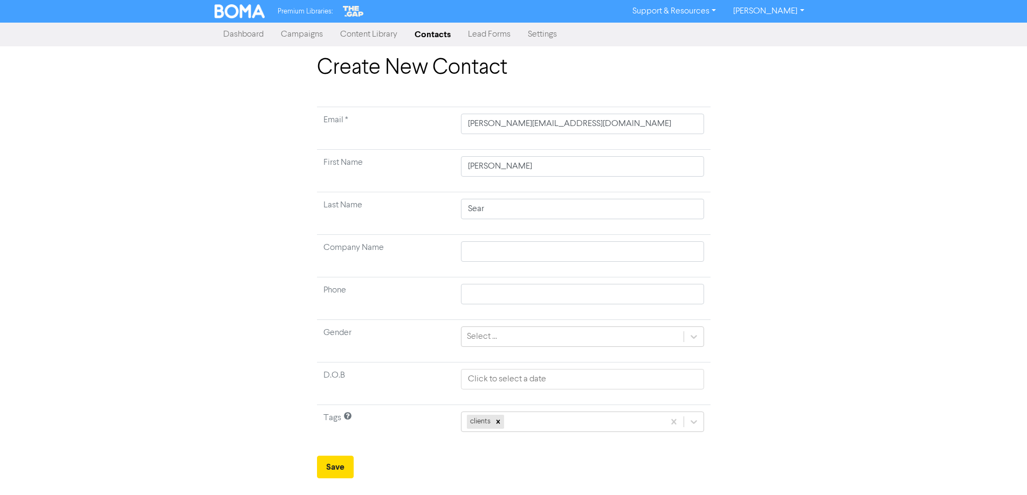
scroll to position [0, 0]
click at [343, 464] on button "Save" at bounding box center [339, 467] width 37 height 23
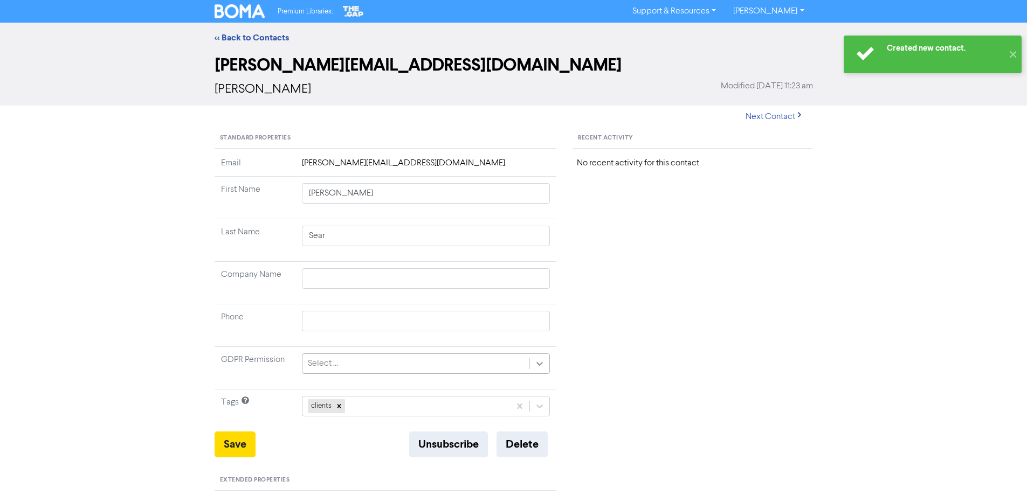
click at [535, 364] on icon at bounding box center [539, 363] width 11 height 11
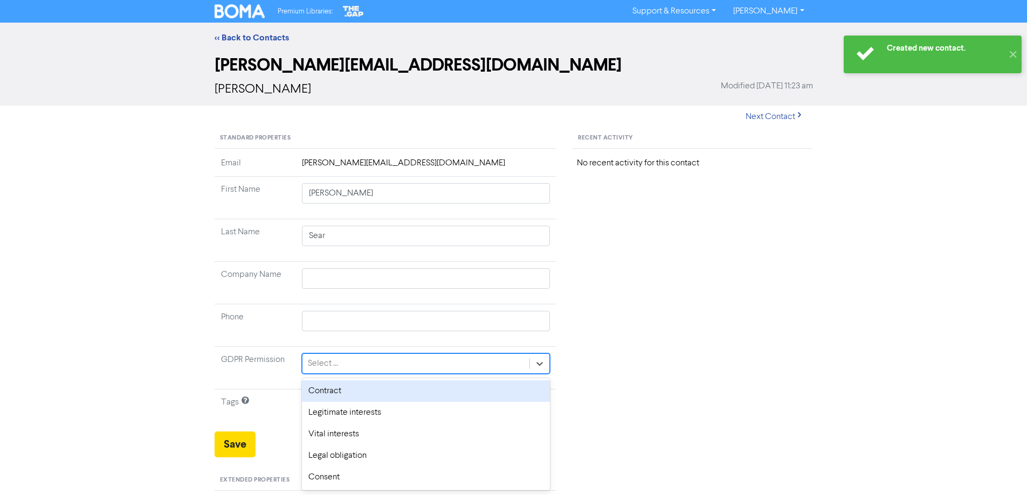
click at [347, 363] on div "Select ..." at bounding box center [415, 363] width 227 height 19
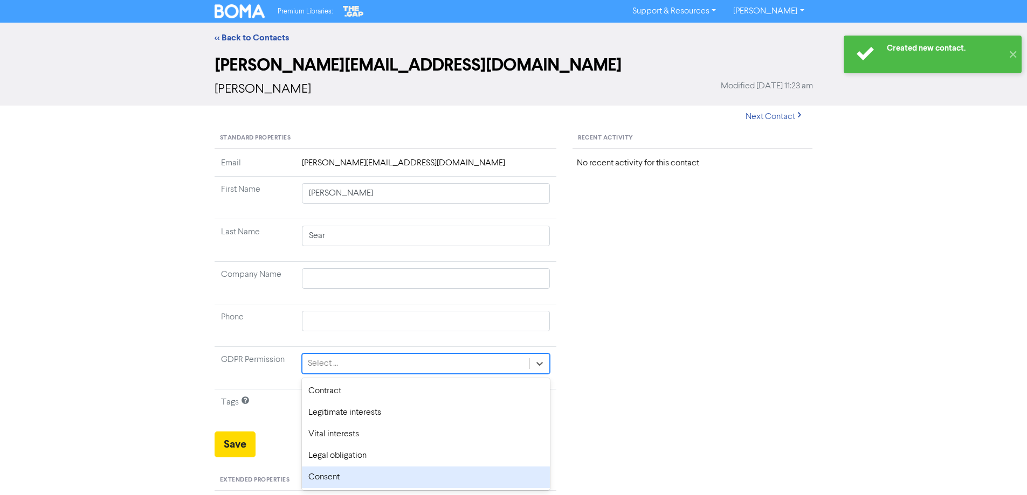
click at [336, 480] on div "Consent" at bounding box center [426, 478] width 249 height 22
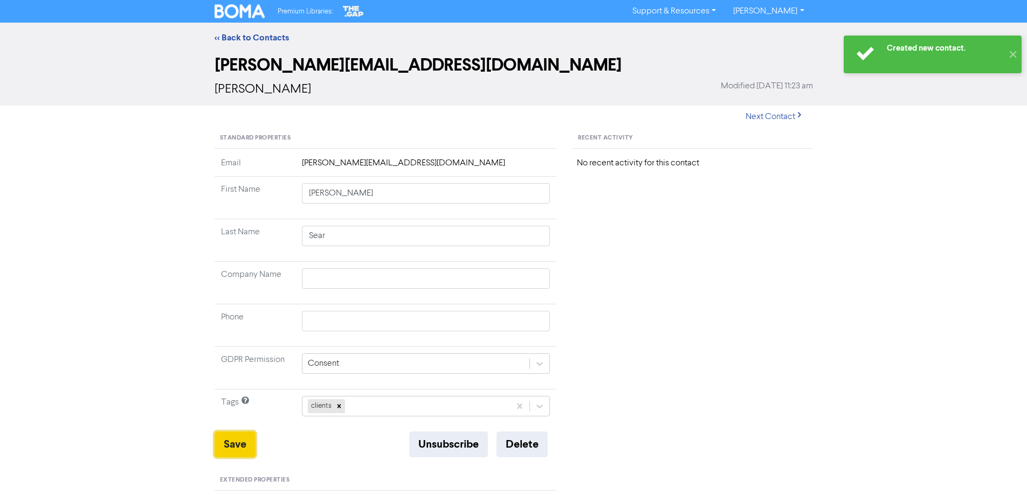
click at [233, 450] on button "Save" at bounding box center [235, 445] width 41 height 26
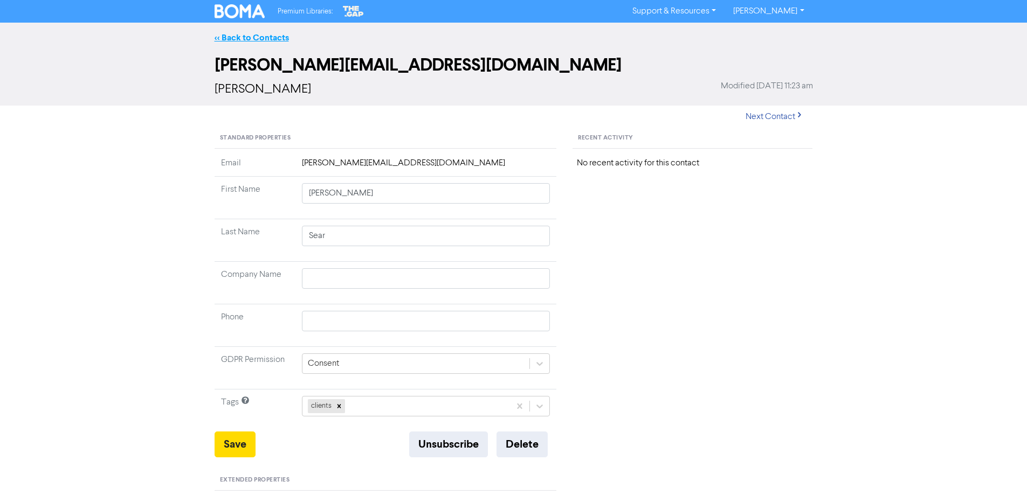
click at [261, 36] on link "<< Back to Contacts" at bounding box center [252, 37] width 74 height 11
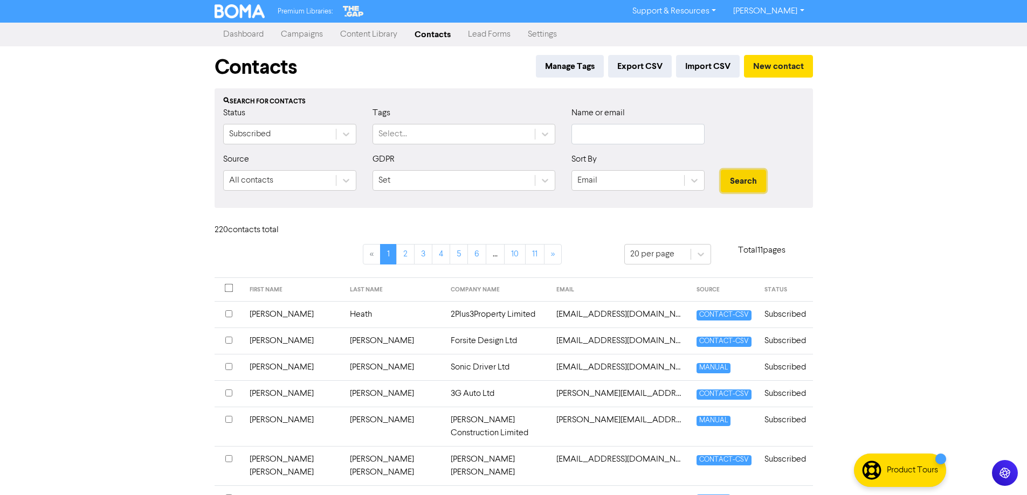
click at [753, 185] on button "Search" at bounding box center [743, 181] width 45 height 23
click at [843, 194] on div "Premium Libraries: Support & Resources Video Tutorials FAQ & Guides Marketing E…" at bounding box center [513, 247] width 1027 height 495
click at [293, 35] on link "Campaigns" at bounding box center [301, 35] width 59 height 22
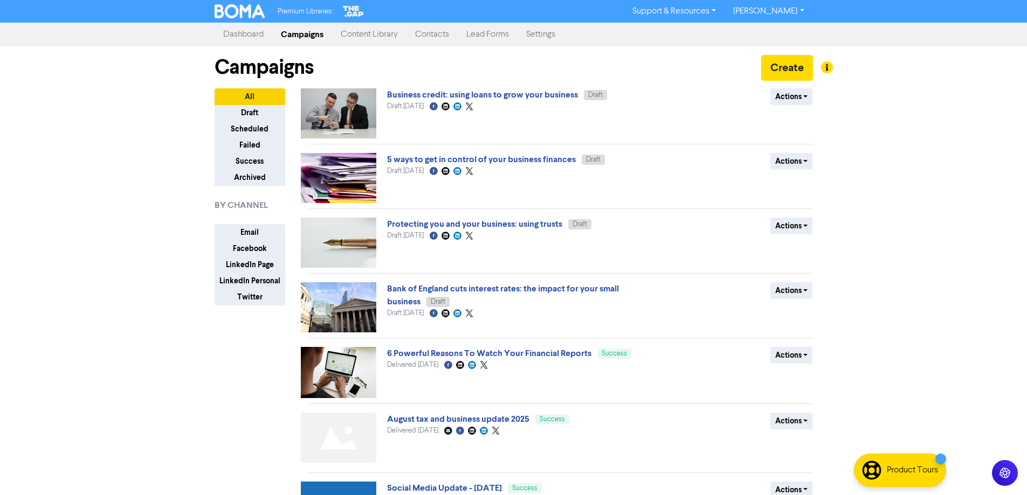
click at [250, 35] on link "Dashboard" at bounding box center [244, 35] width 58 height 22
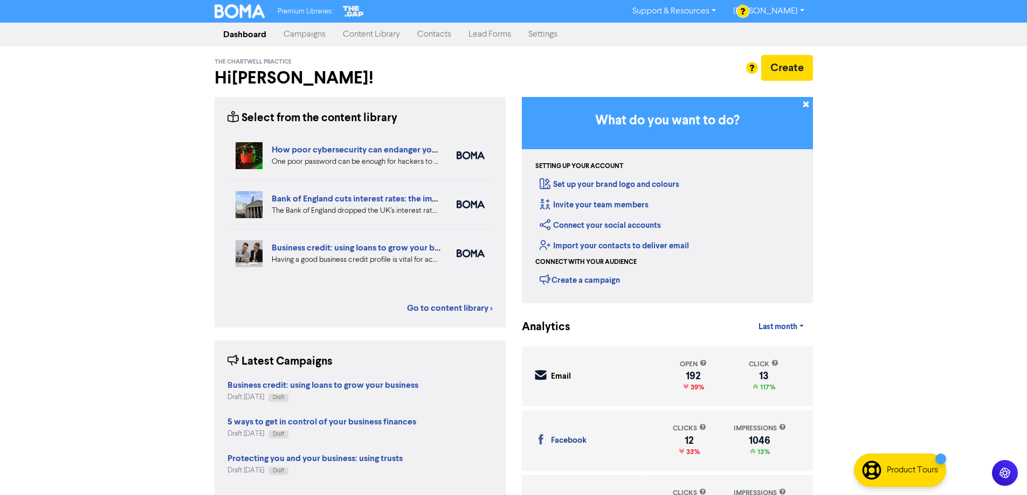
click at [292, 35] on link "Campaigns" at bounding box center [304, 35] width 59 height 22
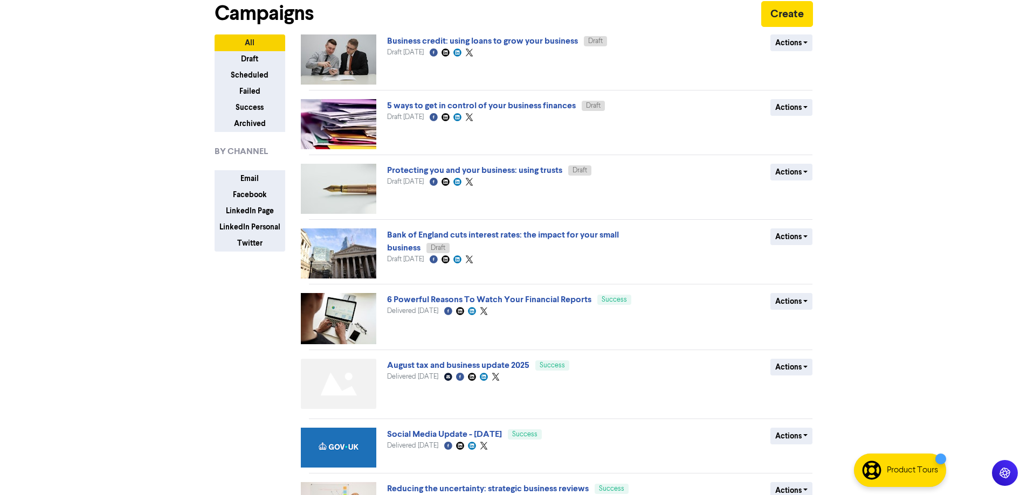
scroll to position [108, 0]
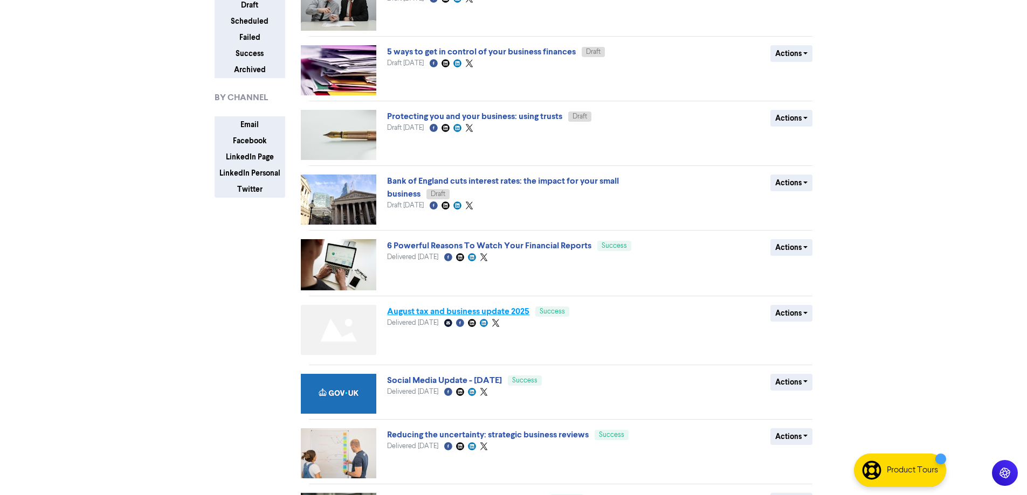
click at [434, 314] on link "August tax and business update 2025" at bounding box center [458, 311] width 142 height 11
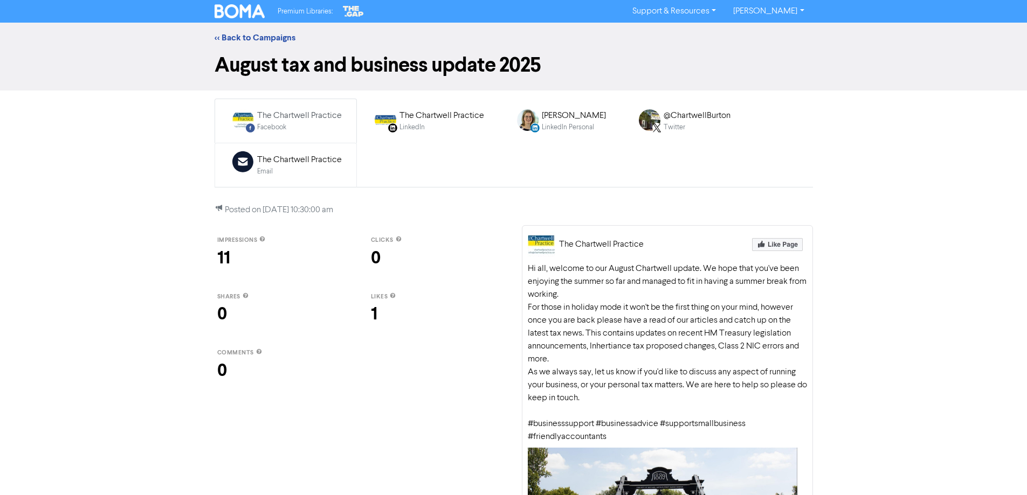
click at [301, 171] on div "Email" at bounding box center [299, 172] width 85 height 10
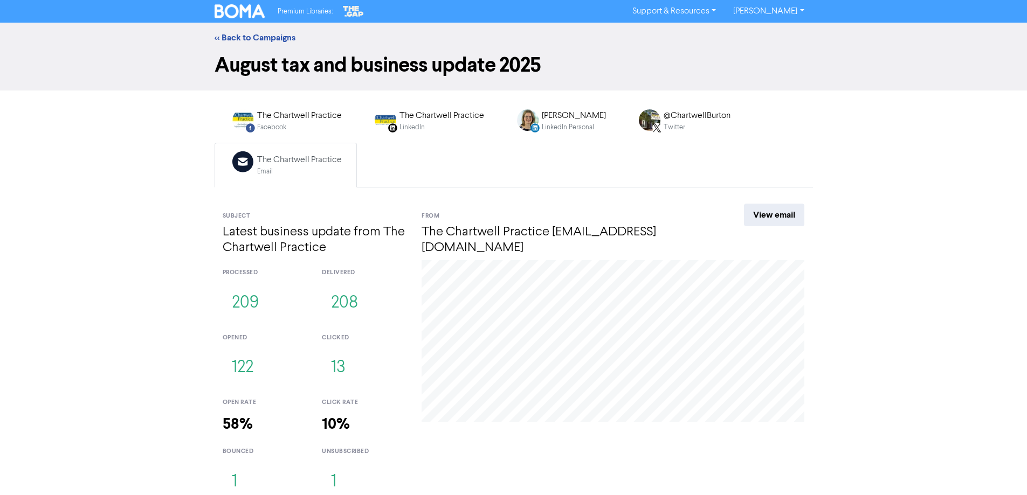
scroll to position [9, 0]
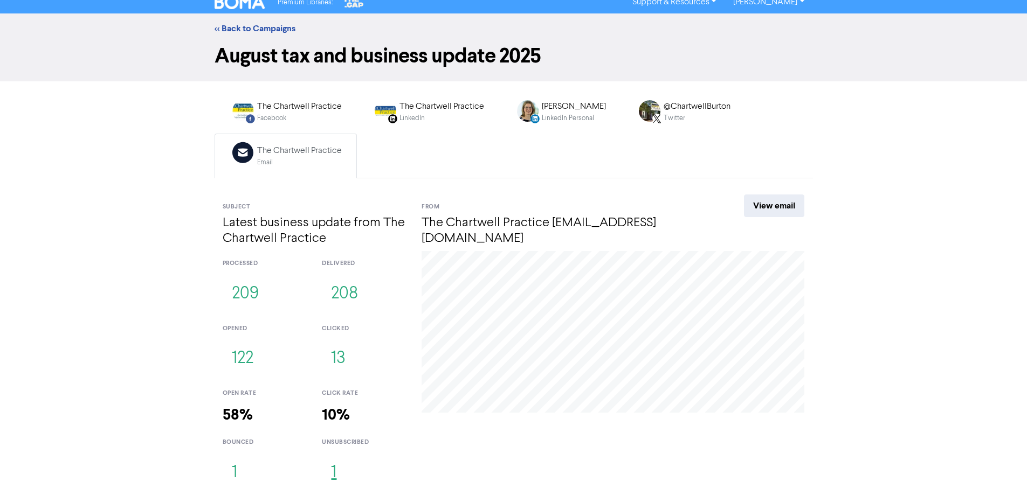
click at [335, 471] on button "1" at bounding box center [334, 474] width 24 height 36
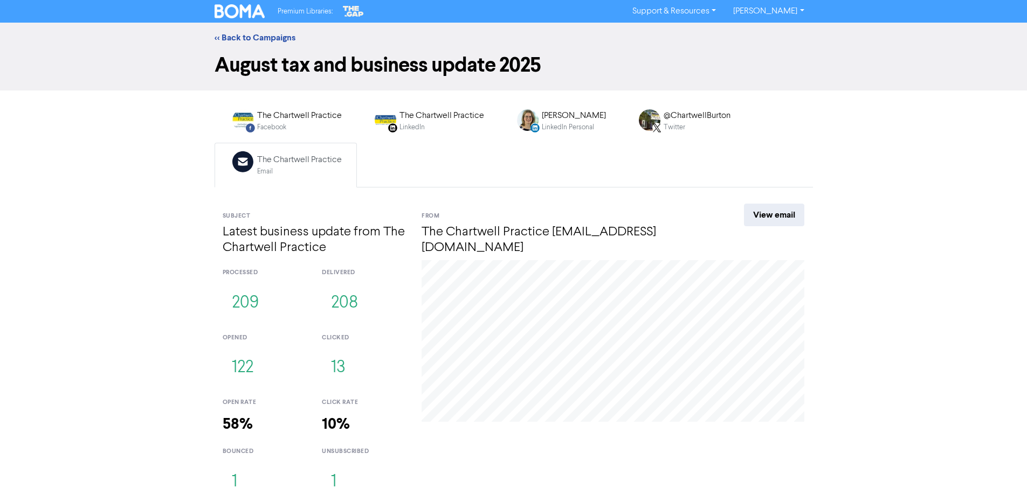
scroll to position [9, 0]
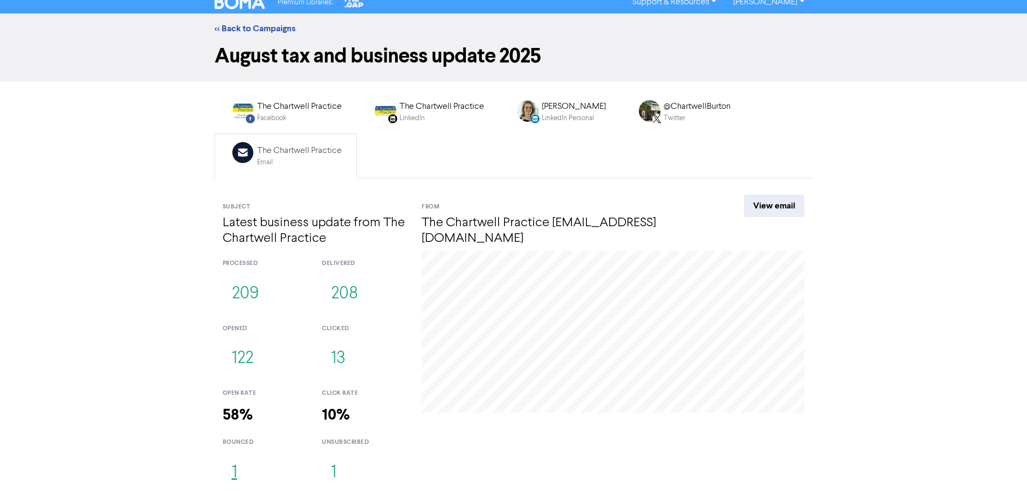
click at [236, 472] on button "1" at bounding box center [235, 474] width 24 height 36
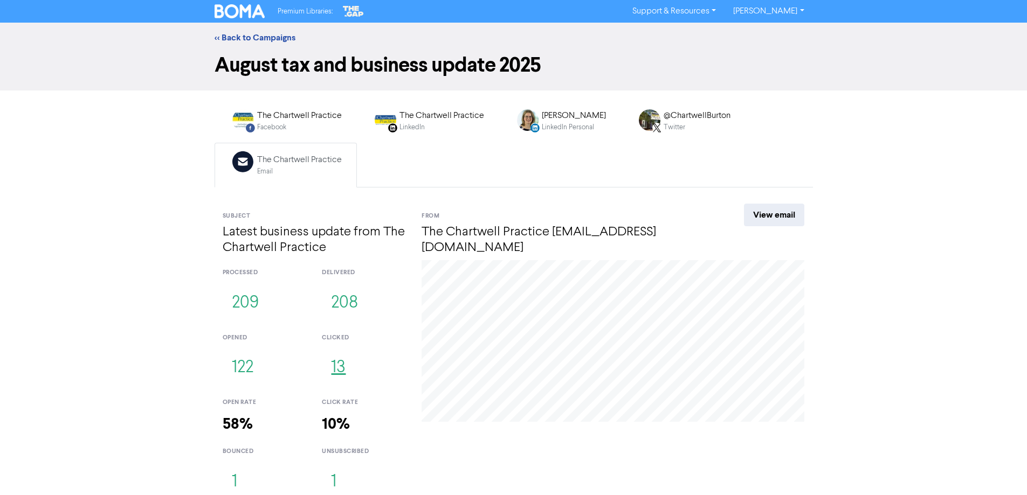
click at [340, 371] on button "13" at bounding box center [338, 368] width 33 height 36
click at [244, 37] on link "<< Back to Campaigns" at bounding box center [255, 37] width 81 height 11
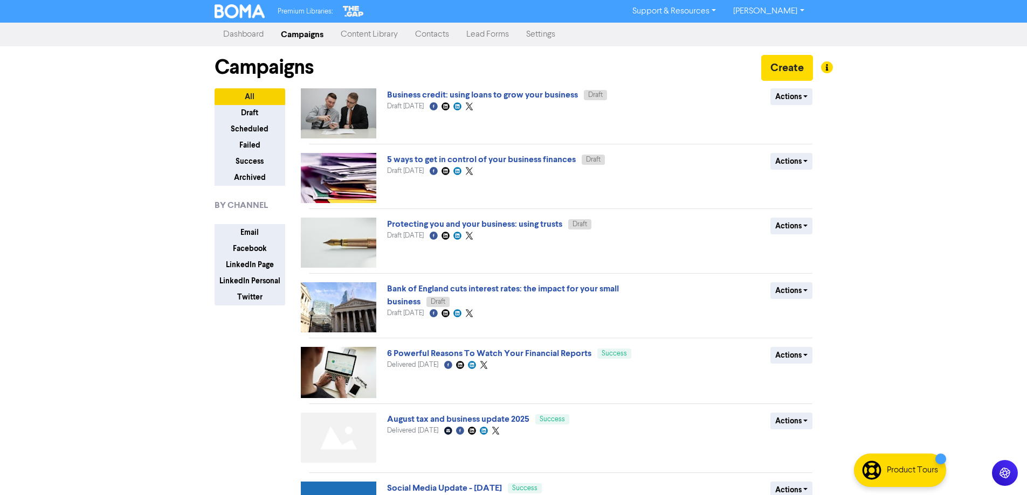
click at [240, 36] on link "Dashboard" at bounding box center [244, 35] width 58 height 22
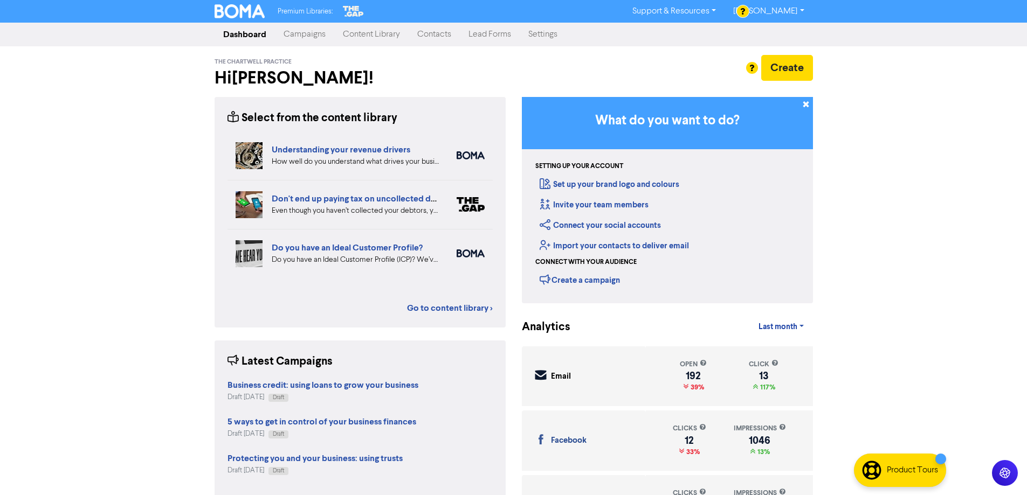
click at [308, 38] on link "Campaigns" at bounding box center [304, 35] width 59 height 22
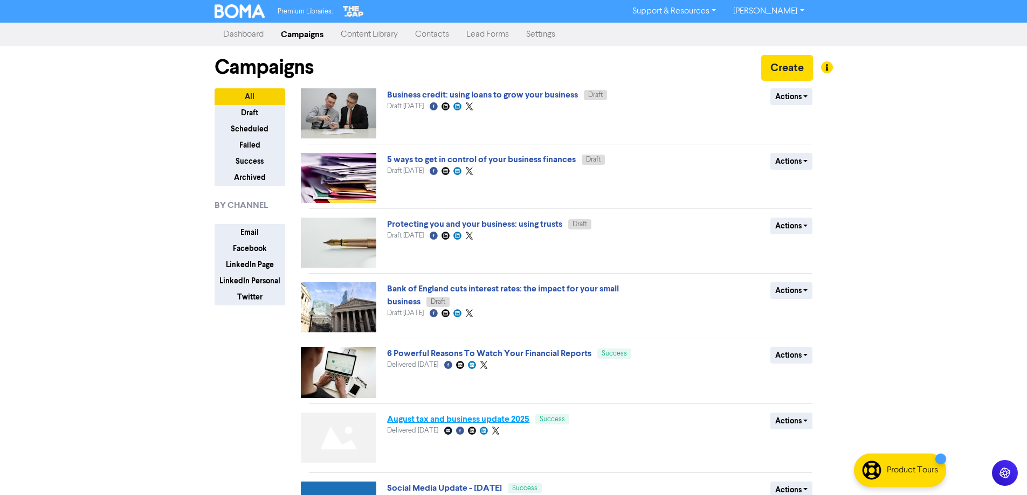
click at [430, 422] on link "August tax and business update 2025" at bounding box center [458, 419] width 142 height 11
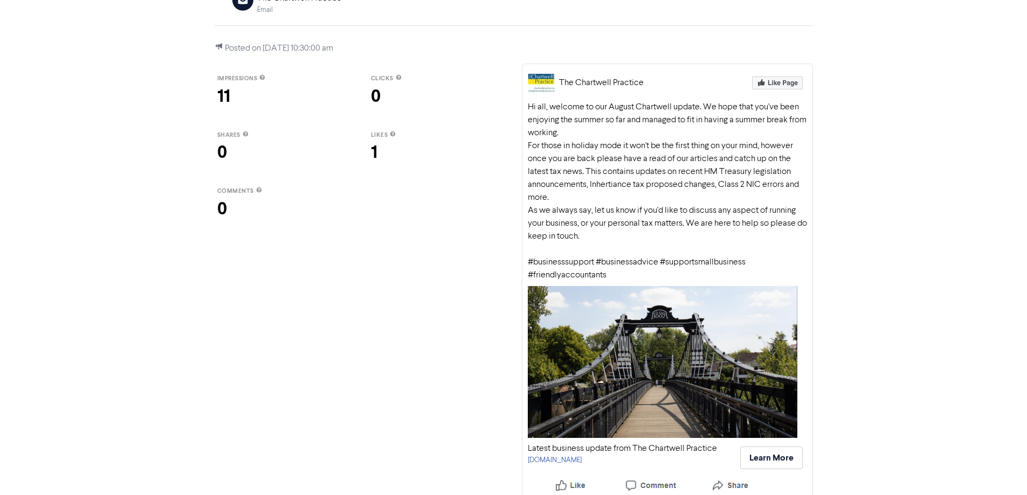
scroll to position [169, 0]
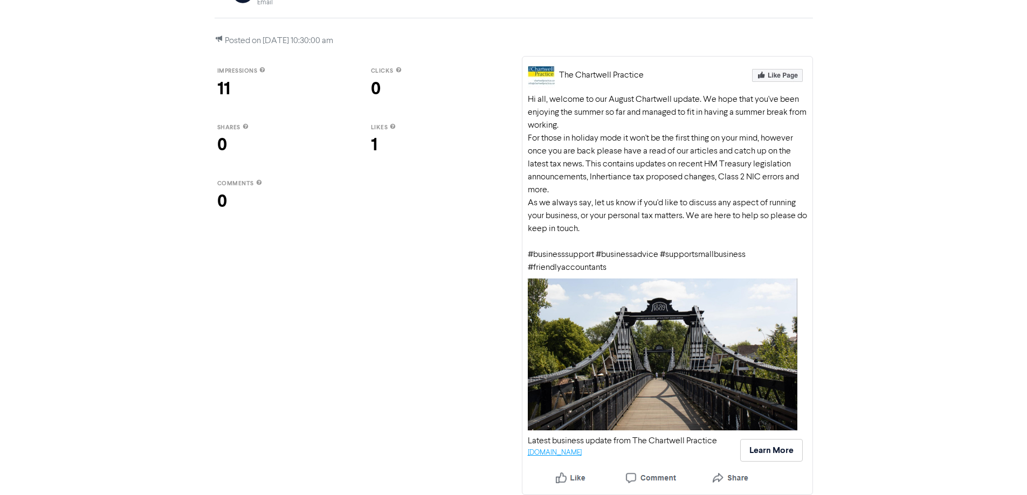
click at [560, 453] on link "[DOMAIN_NAME]" at bounding box center [555, 453] width 54 height 7
click at [743, 172] on div "Hi all, welcome to our August Chartwell update. We hope that you've been enjoyi…" at bounding box center [667, 183] width 279 height 181
drag, startPoint x: 528, startPoint y: 99, endPoint x: 760, endPoint y: 263, distance: 283.9
click at [760, 263] on div "Hi all, welcome to our August Chartwell update. We hope that you've been enjoyi…" at bounding box center [667, 183] width 279 height 181
copy div "Hi all, welcome to our August Chartwell update. We hope that you've been enjoyi…"
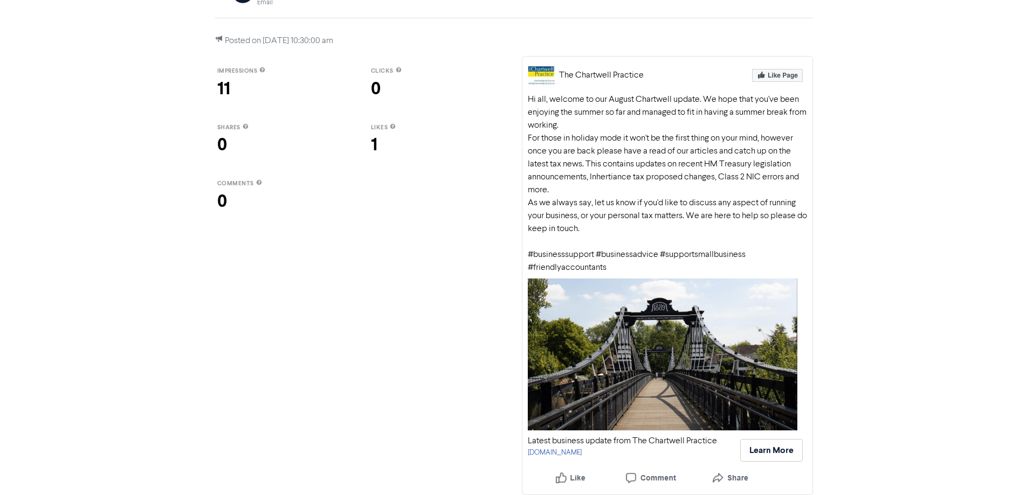
click at [913, 70] on div "<< Back to Campaigns August tax and business update 2025 Facebook Created with …" at bounding box center [513, 174] width 1027 height 642
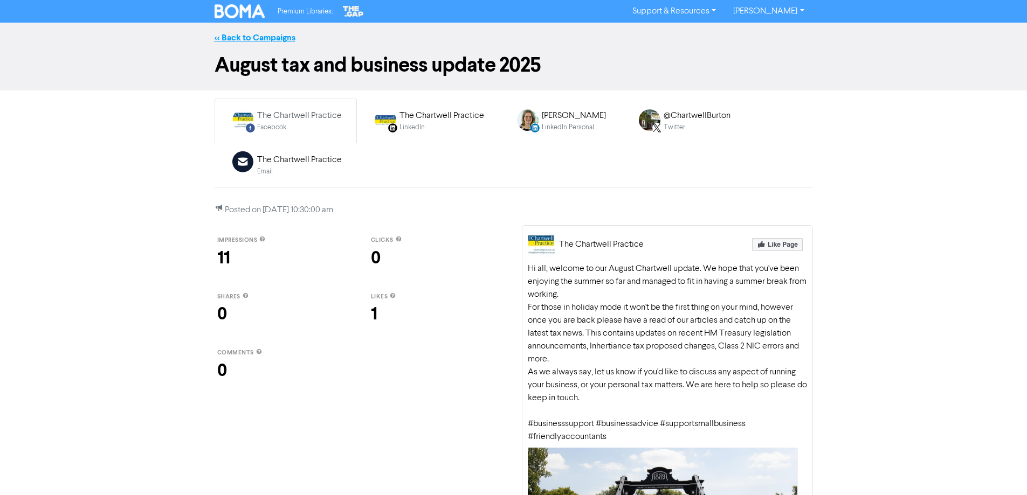
click at [267, 38] on link "<< Back to Campaigns" at bounding box center [255, 37] width 81 height 11
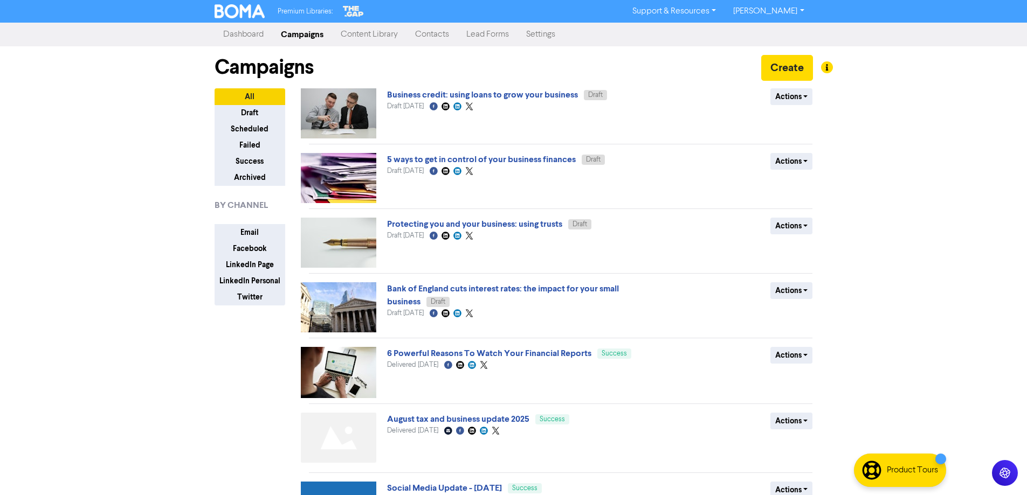
click at [436, 34] on link "Contacts" at bounding box center [431, 35] width 51 height 22
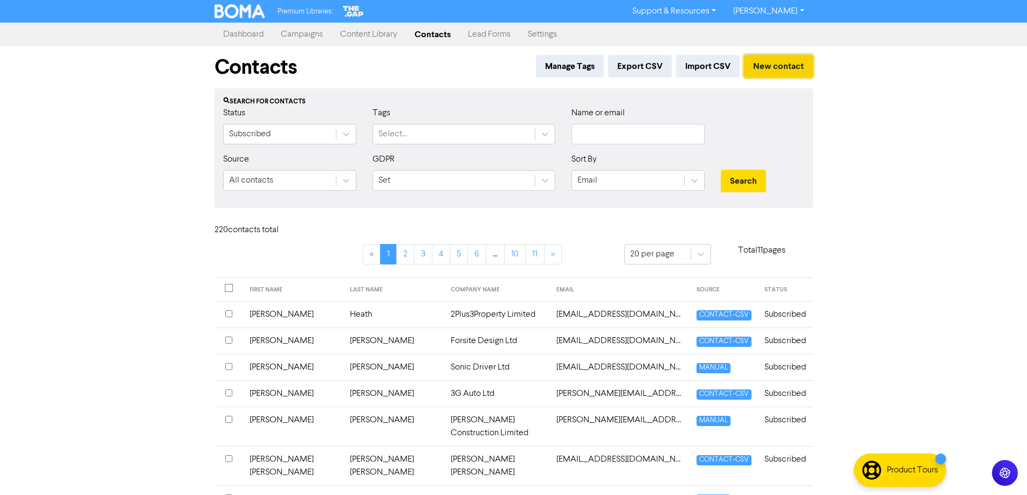
click at [785, 65] on button "New contact" at bounding box center [778, 66] width 69 height 23
click at [661, 141] on input "text" at bounding box center [637, 134] width 133 height 20
click at [721, 170] on button "Search" at bounding box center [743, 181] width 45 height 23
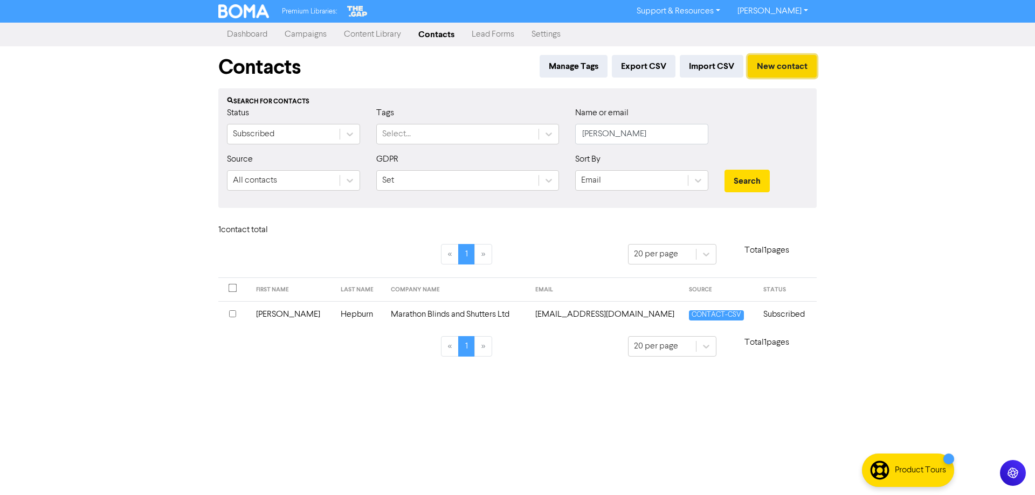
click at [783, 65] on button "New contact" at bounding box center [782, 66] width 69 height 23
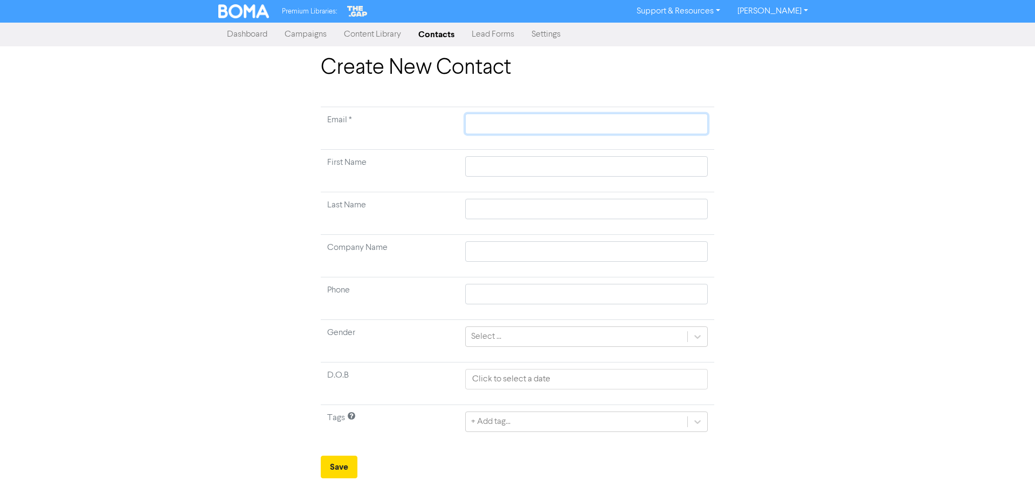
click at [525, 126] on input "text" at bounding box center [586, 124] width 243 height 20
paste input "[EMAIL_ADDRESS][DOMAIN_NAME]"
click at [495, 168] on input "text" at bounding box center [586, 166] width 243 height 20
click at [571, 121] on input "[EMAIL_ADDRESS][DOMAIN_NAME]" at bounding box center [586, 124] width 243 height 20
drag, startPoint x: 571, startPoint y: 121, endPoint x: 343, endPoint y: 125, distance: 227.5
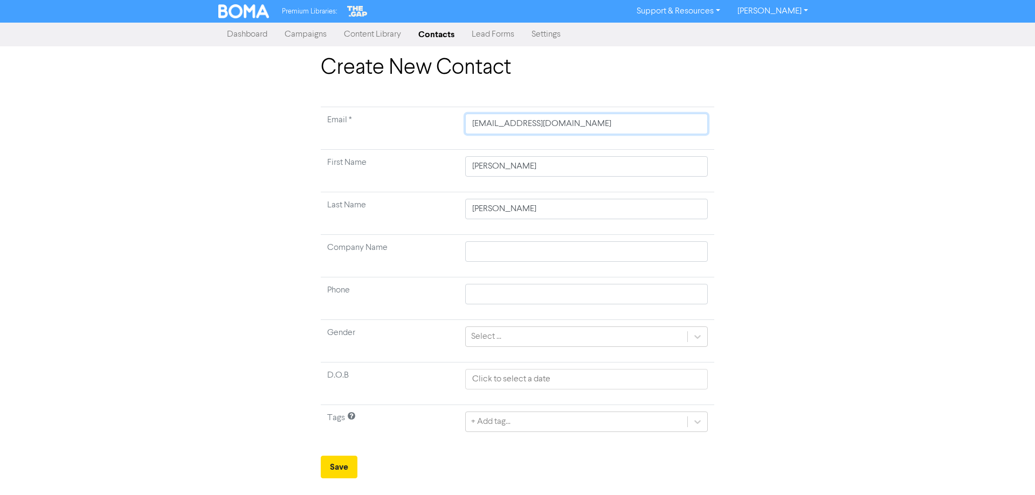
click at [343, 125] on tr "Email * [EMAIL_ADDRESS][DOMAIN_NAME]" at bounding box center [518, 128] width 394 height 43
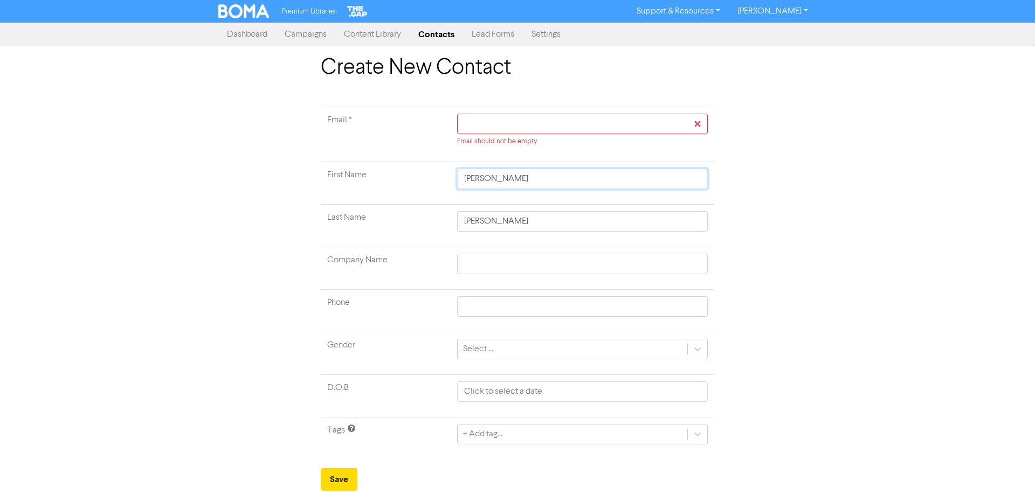
drag, startPoint x: 515, startPoint y: 180, endPoint x: 318, endPoint y: 195, distance: 197.9
click at [318, 195] on div "Create New Contact Email * Email should not be empty First Name [PERSON_NAME] L…" at bounding box center [518, 273] width 410 height 436
click at [491, 125] on input "text" at bounding box center [582, 124] width 251 height 20
paste input "[EMAIL_ADDRESS][DOMAIN_NAME]"
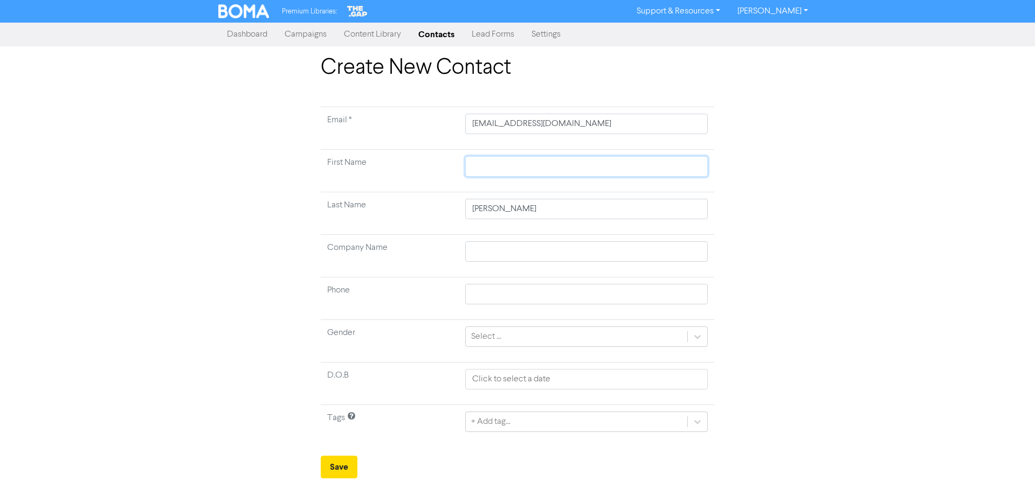
click at [502, 167] on input "text" at bounding box center [586, 166] width 243 height 20
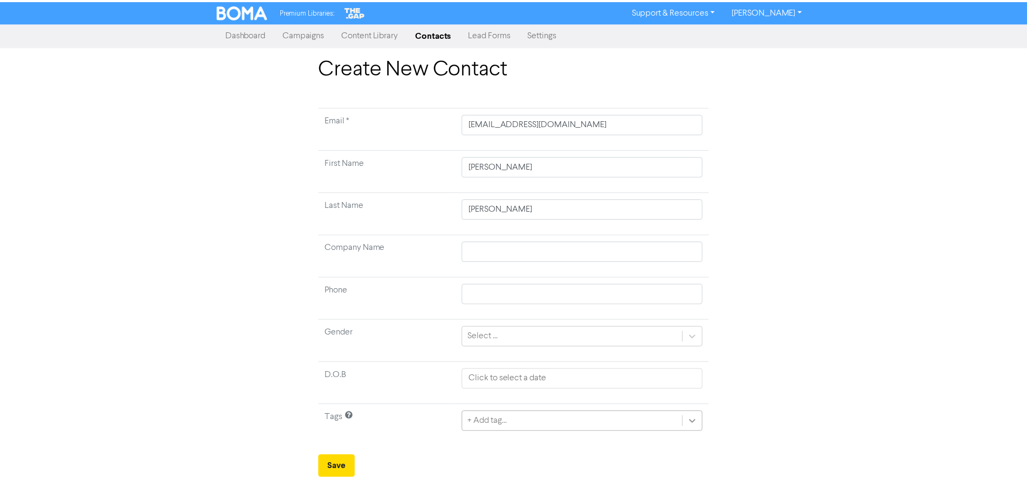
scroll to position [103, 0]
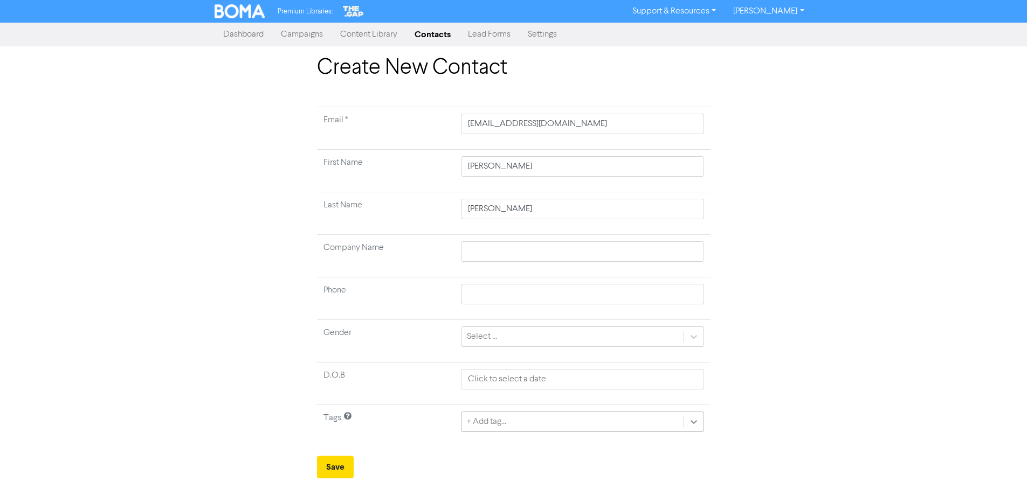
click at [697, 420] on div "+ Add tag..." at bounding box center [582, 422] width 243 height 20
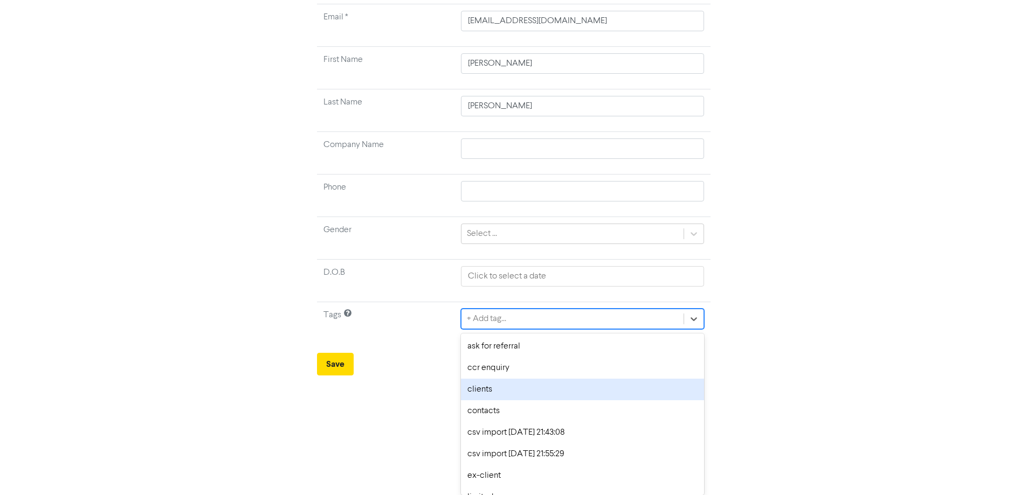
click at [475, 393] on div "clients" at bounding box center [582, 390] width 243 height 22
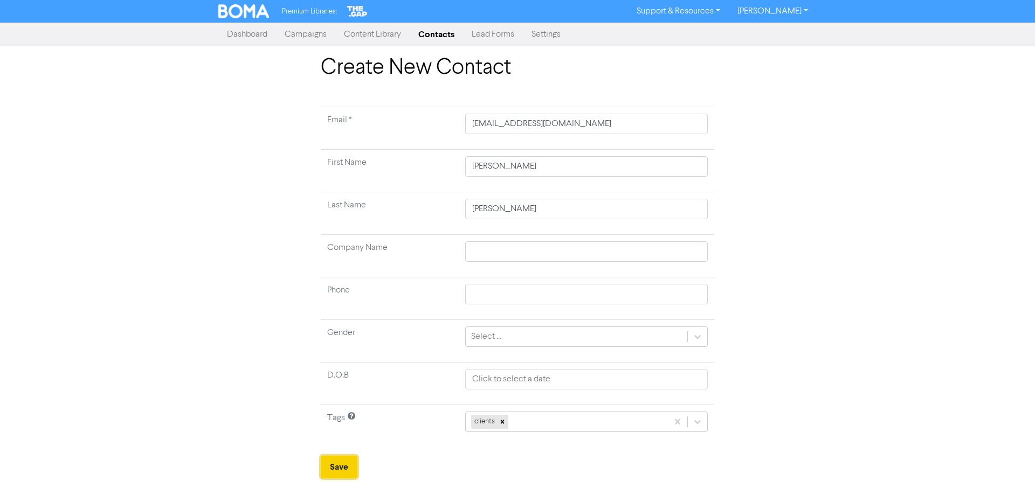
click at [339, 470] on button "Save" at bounding box center [339, 467] width 37 height 23
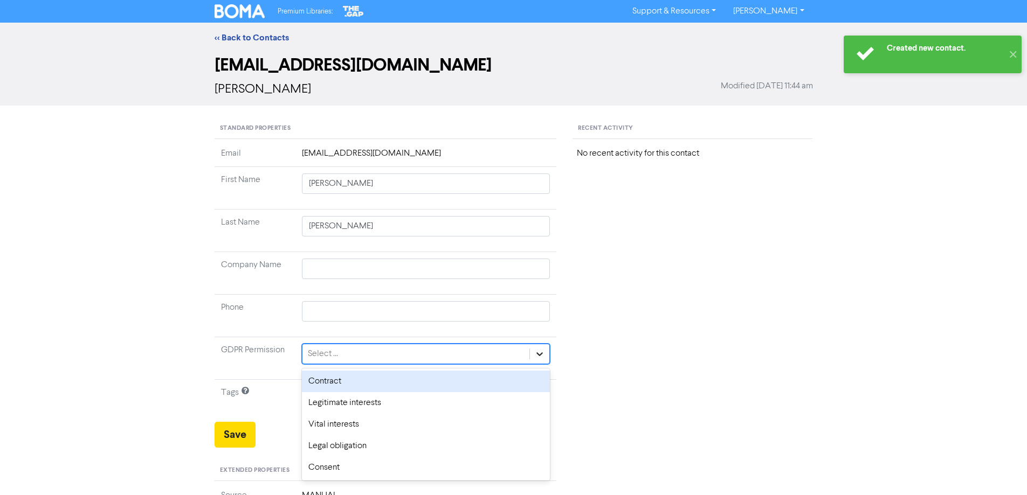
click at [542, 355] on icon at bounding box center [539, 354] width 11 height 11
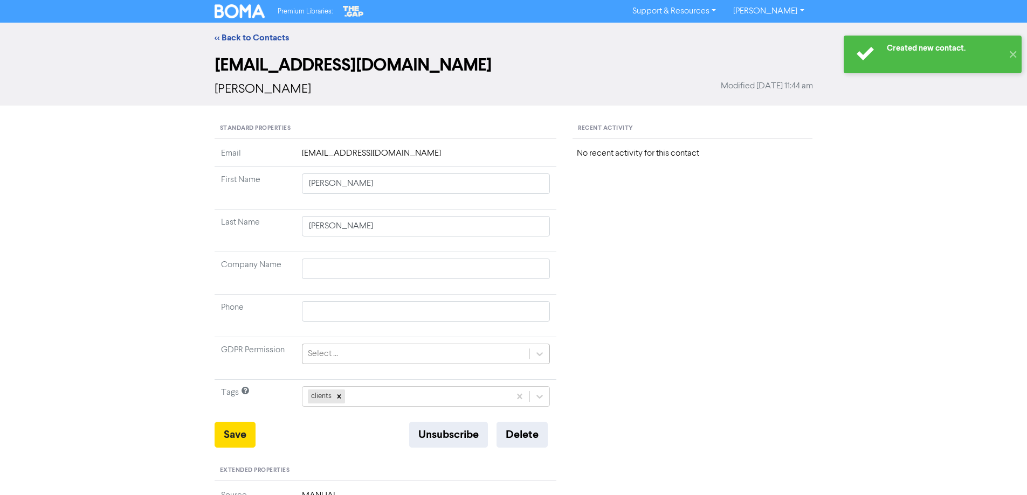
click at [328, 354] on div "Select ..." at bounding box center [323, 354] width 30 height 13
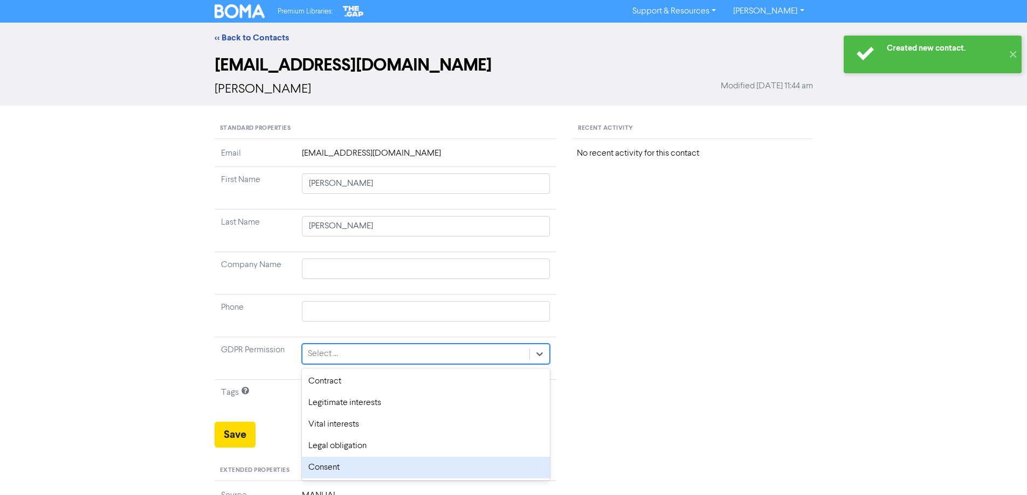
click at [332, 470] on div "Consent" at bounding box center [426, 468] width 249 height 22
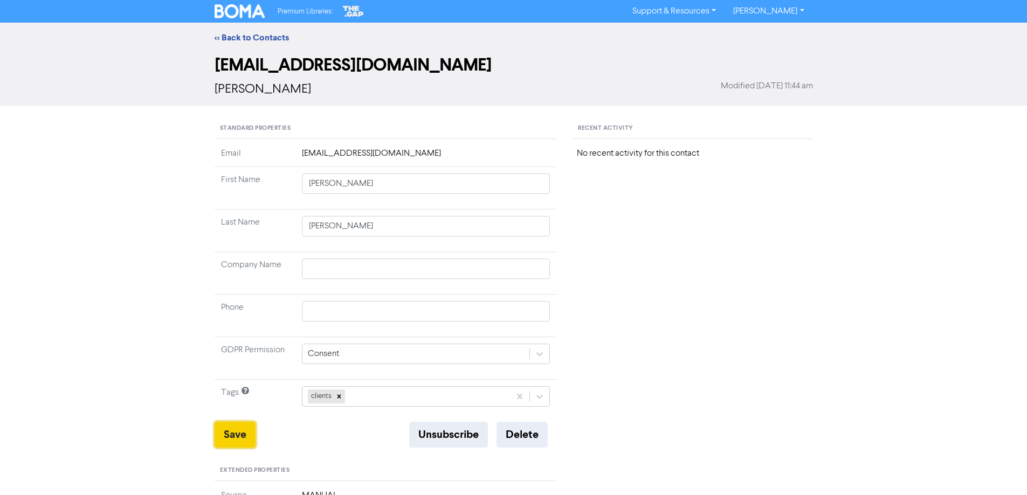
click at [237, 436] on button "Save" at bounding box center [235, 435] width 41 height 26
click at [274, 37] on link "<< Back to Contacts" at bounding box center [252, 37] width 74 height 11
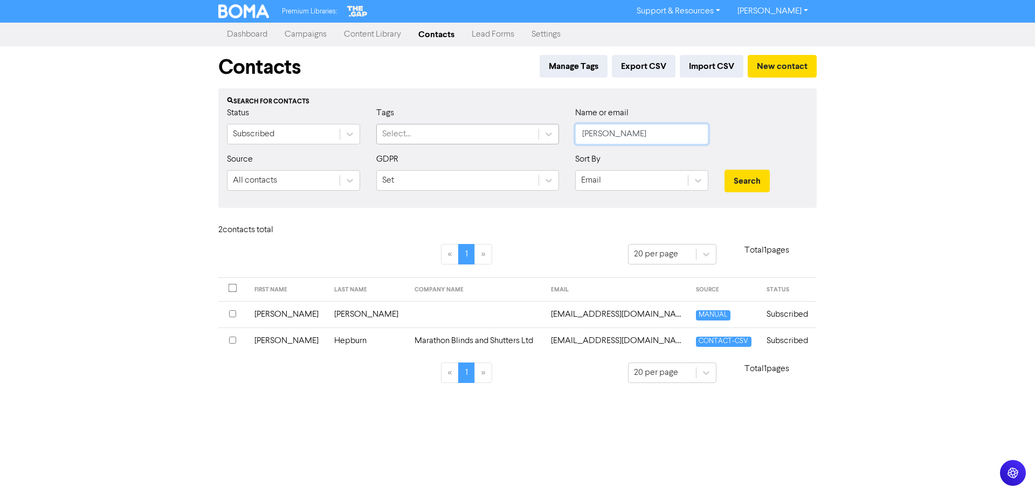
drag, startPoint x: 616, startPoint y: 132, endPoint x: 521, endPoint y: 142, distance: 94.9
click at [525, 144] on div "Status Subscribed Tags Select... Name or email [PERSON_NAME]" at bounding box center [517, 130] width 597 height 46
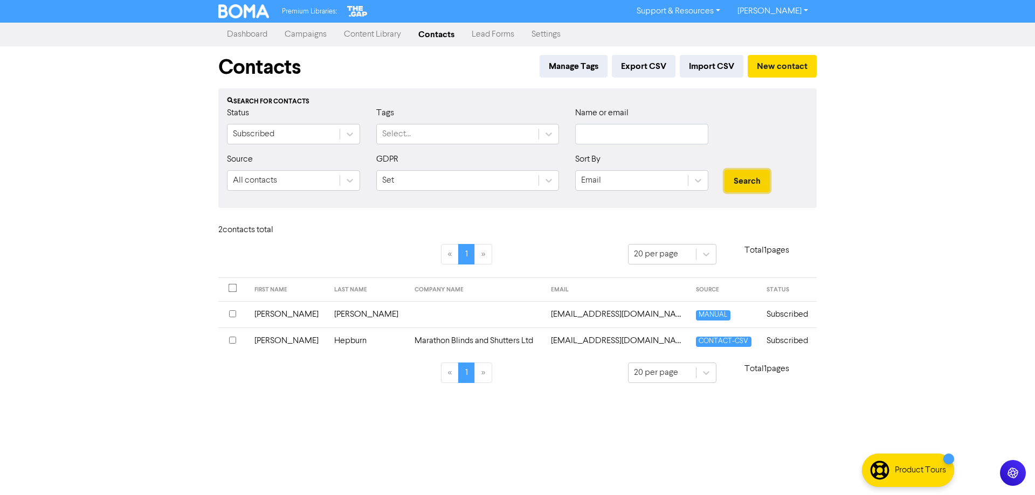
click at [741, 185] on button "Search" at bounding box center [746, 181] width 45 height 23
